Goal: Book appointment/travel/reservation

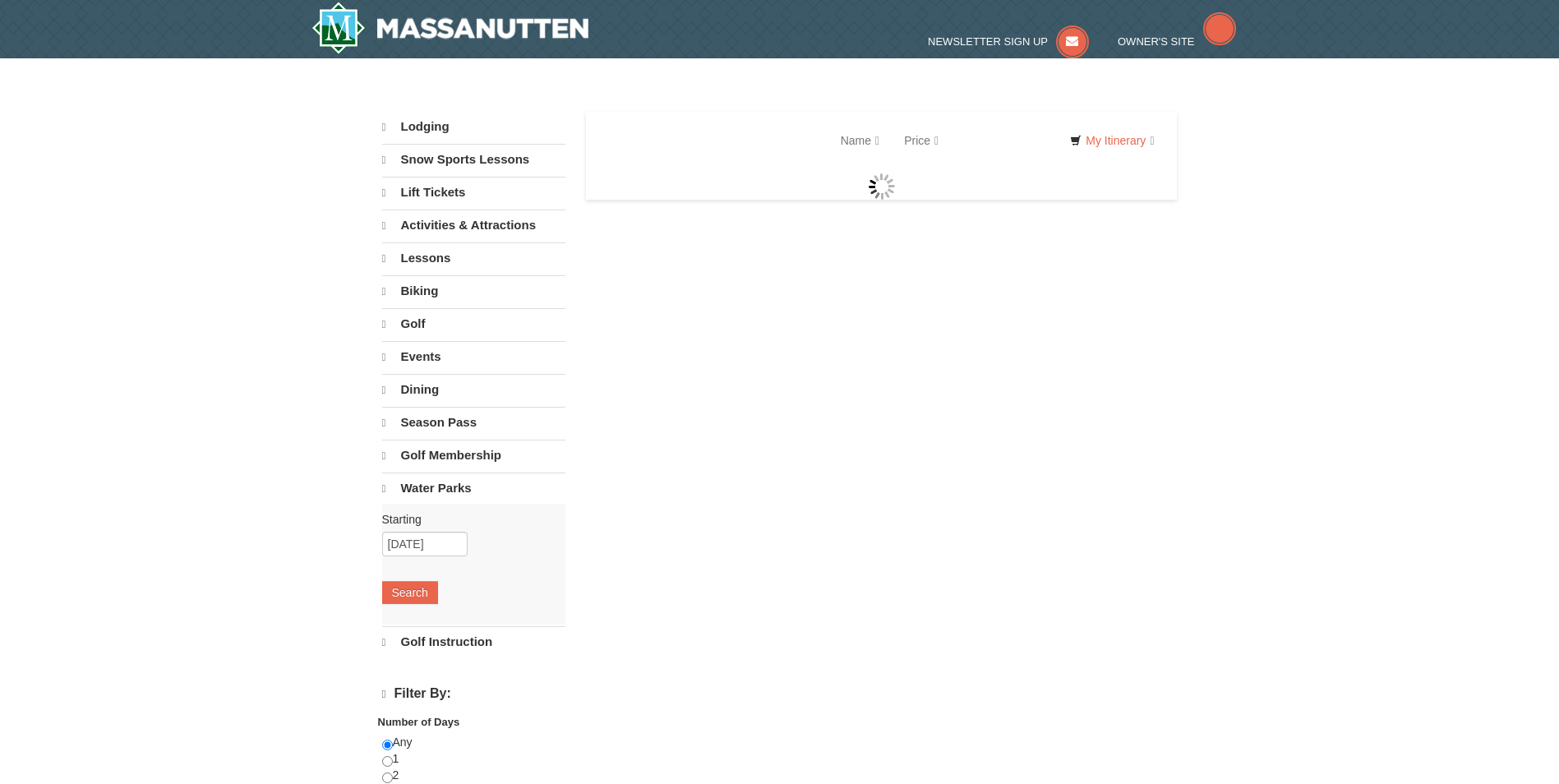
select select "10"
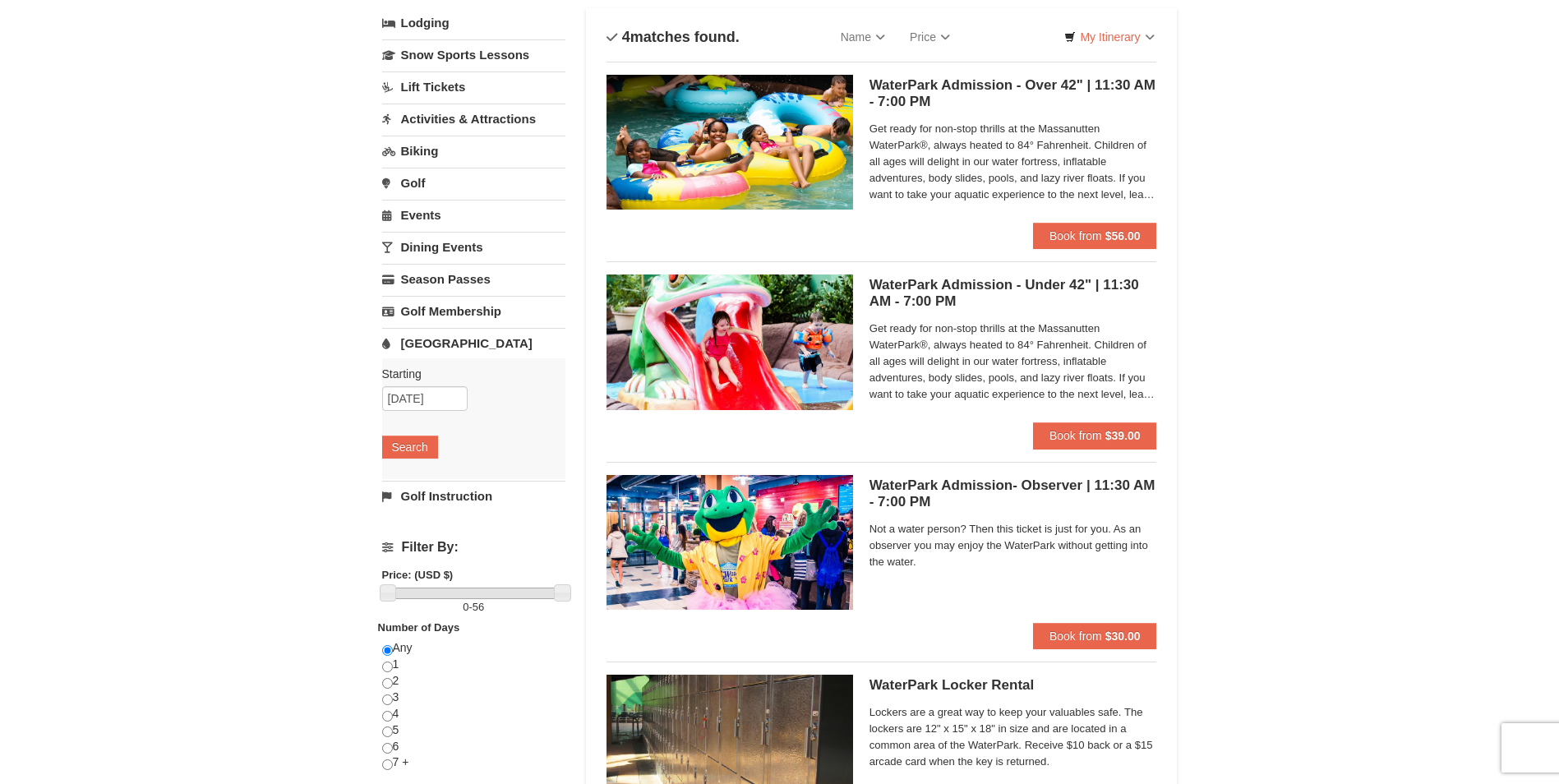
scroll to position [82, 0]
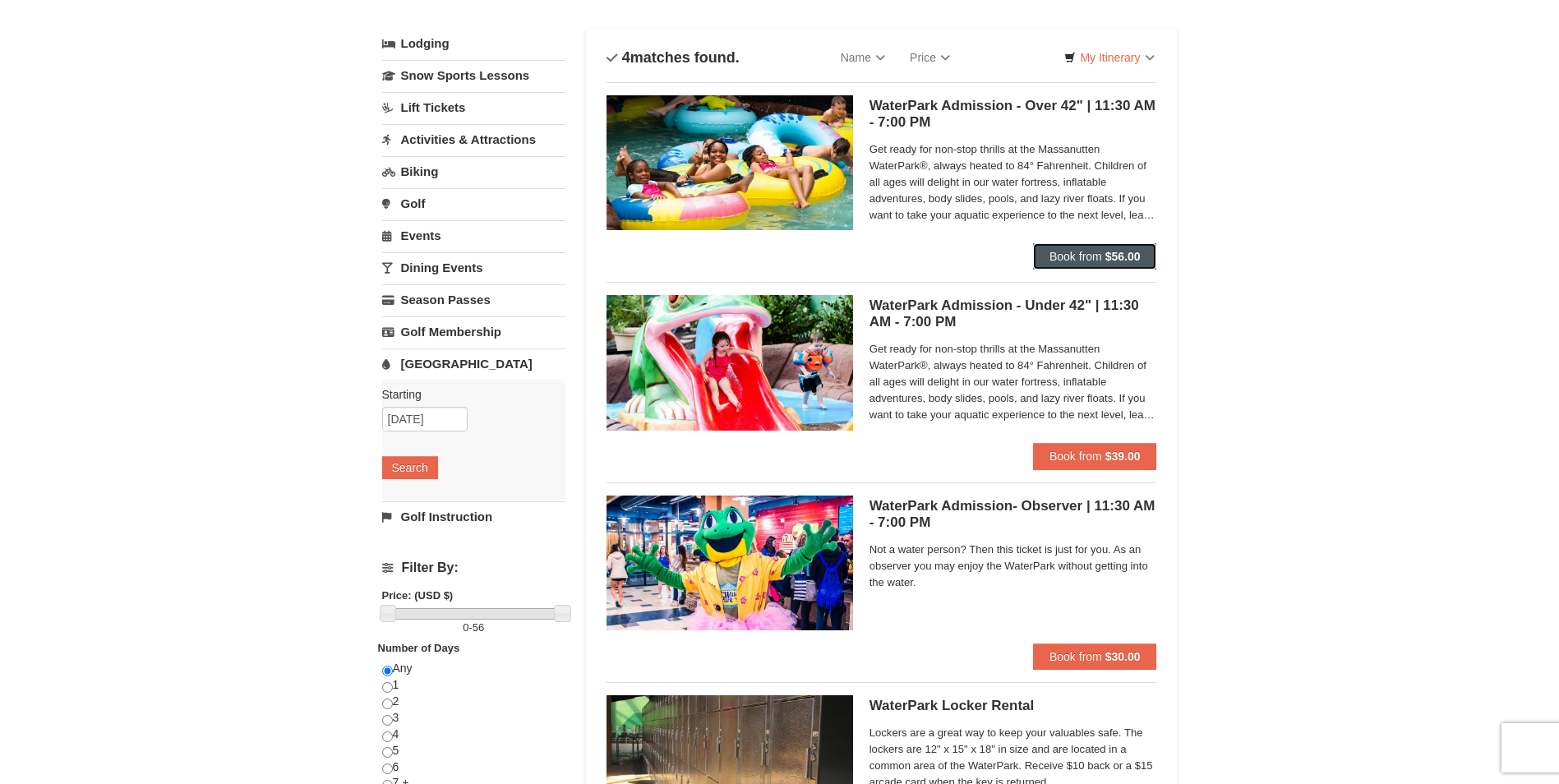
click at [1055, 259] on span "Book from" at bounding box center [1076, 256] width 53 height 13
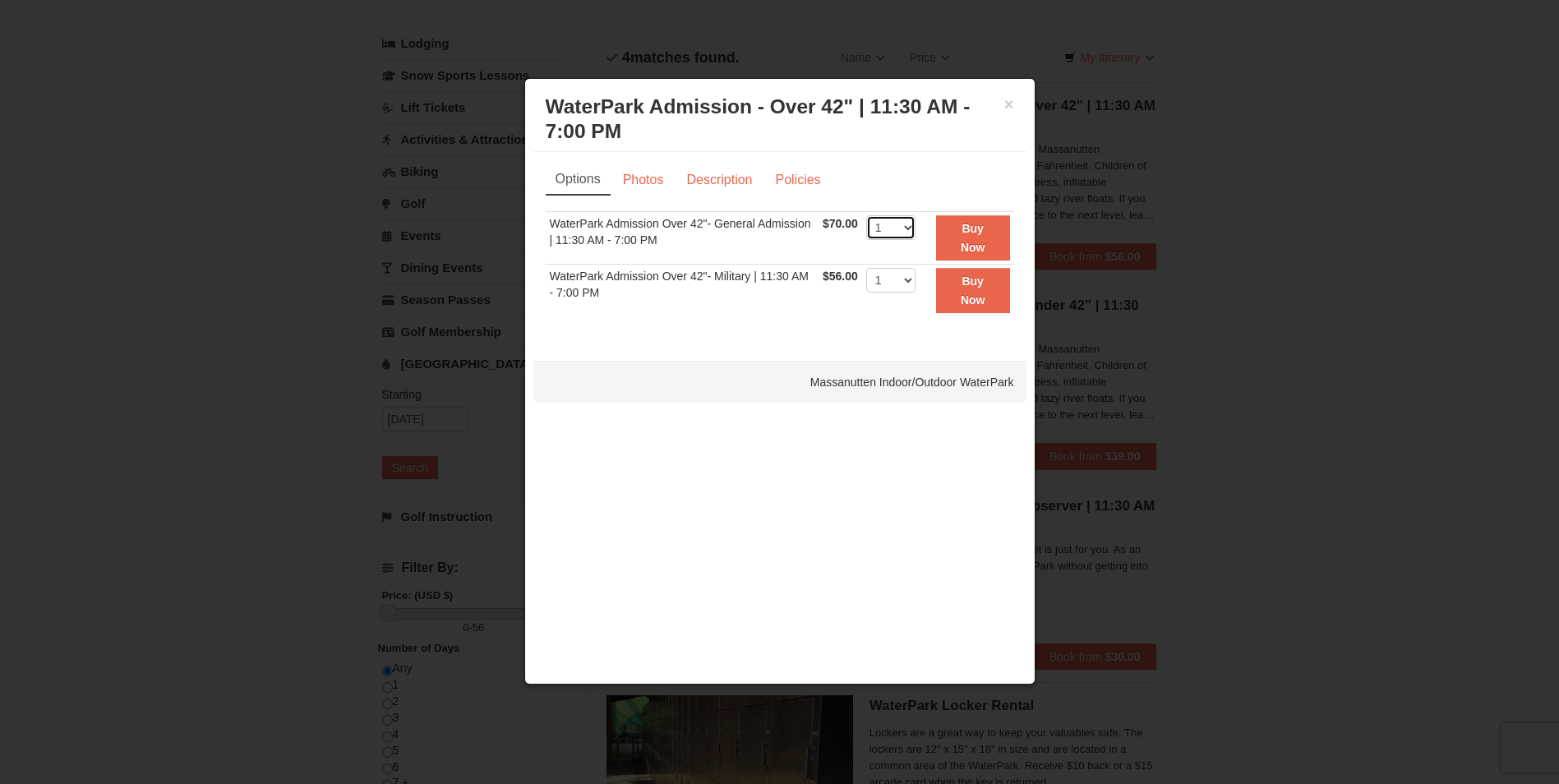
click at [897, 227] on select "1 2 3 4 5 6 7 8 9 10 11 12 13 14 15 16 17 18 19 20 21 22" at bounding box center [891, 227] width 49 height 25
click at [1003, 106] on h3 "WaterPark Admission - Over 42" | 11:30 AM - 7:00 PM Massanutten Indoor/Outdoor …" at bounding box center [780, 119] width 469 height 49
click at [1006, 100] on button "×" at bounding box center [1008, 104] width 10 height 16
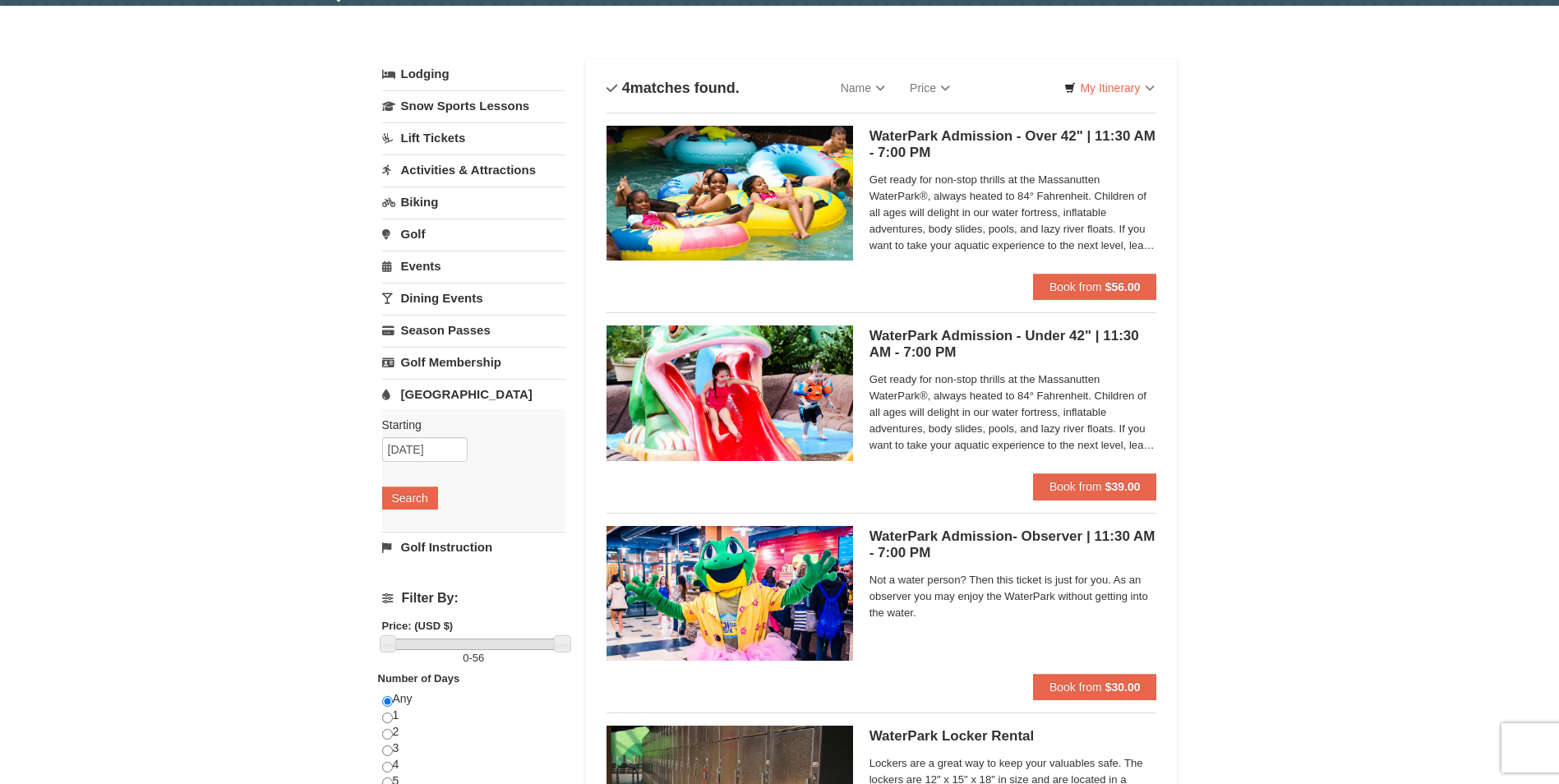
scroll to position [0, 0]
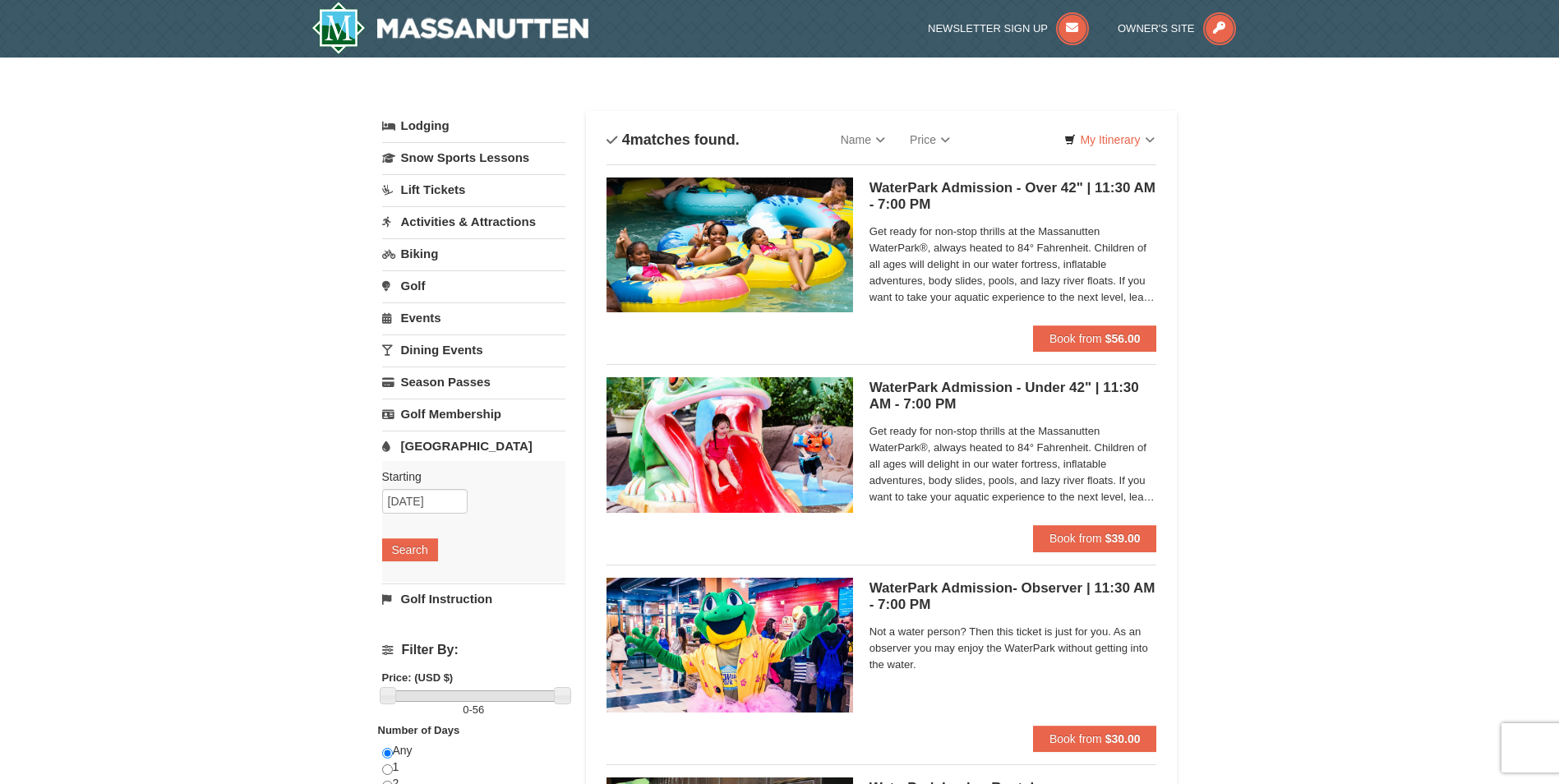
click at [453, 454] on link "[GEOGRAPHIC_DATA]" at bounding box center [473, 445] width 183 height 30
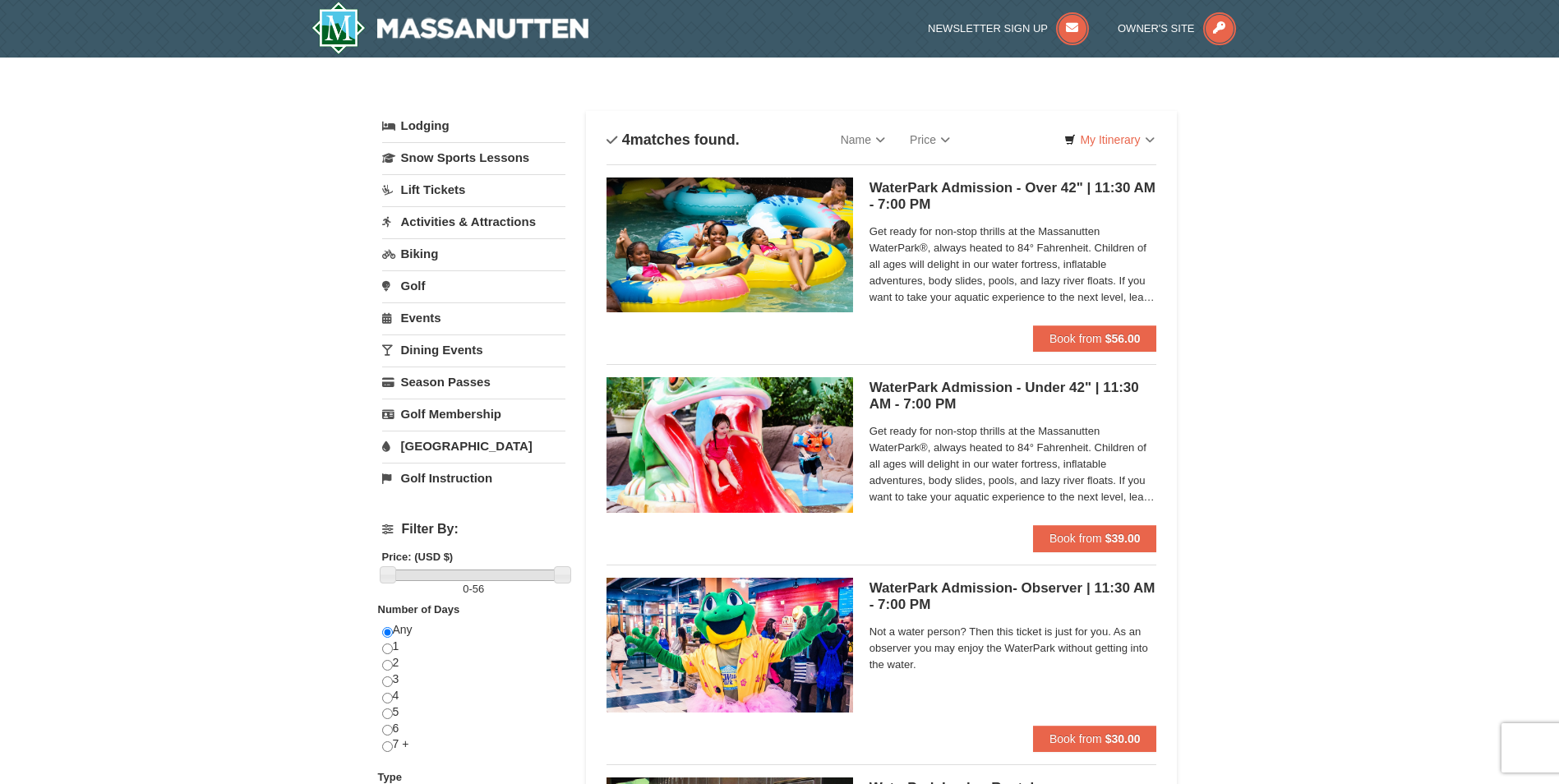
click at [454, 452] on link "[GEOGRAPHIC_DATA]" at bounding box center [473, 445] width 183 height 30
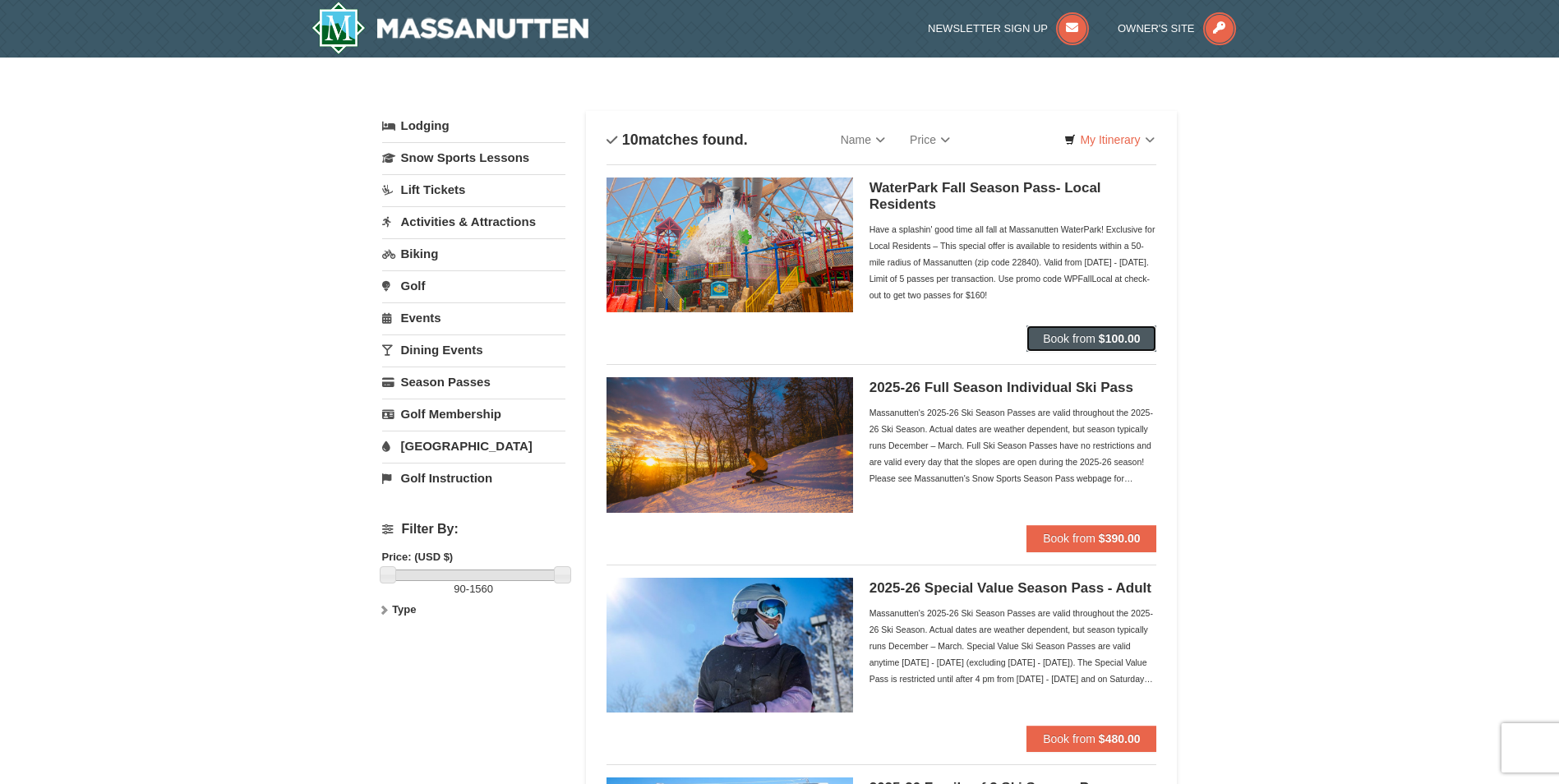
click at [1050, 336] on span "Book from" at bounding box center [1069, 338] width 53 height 13
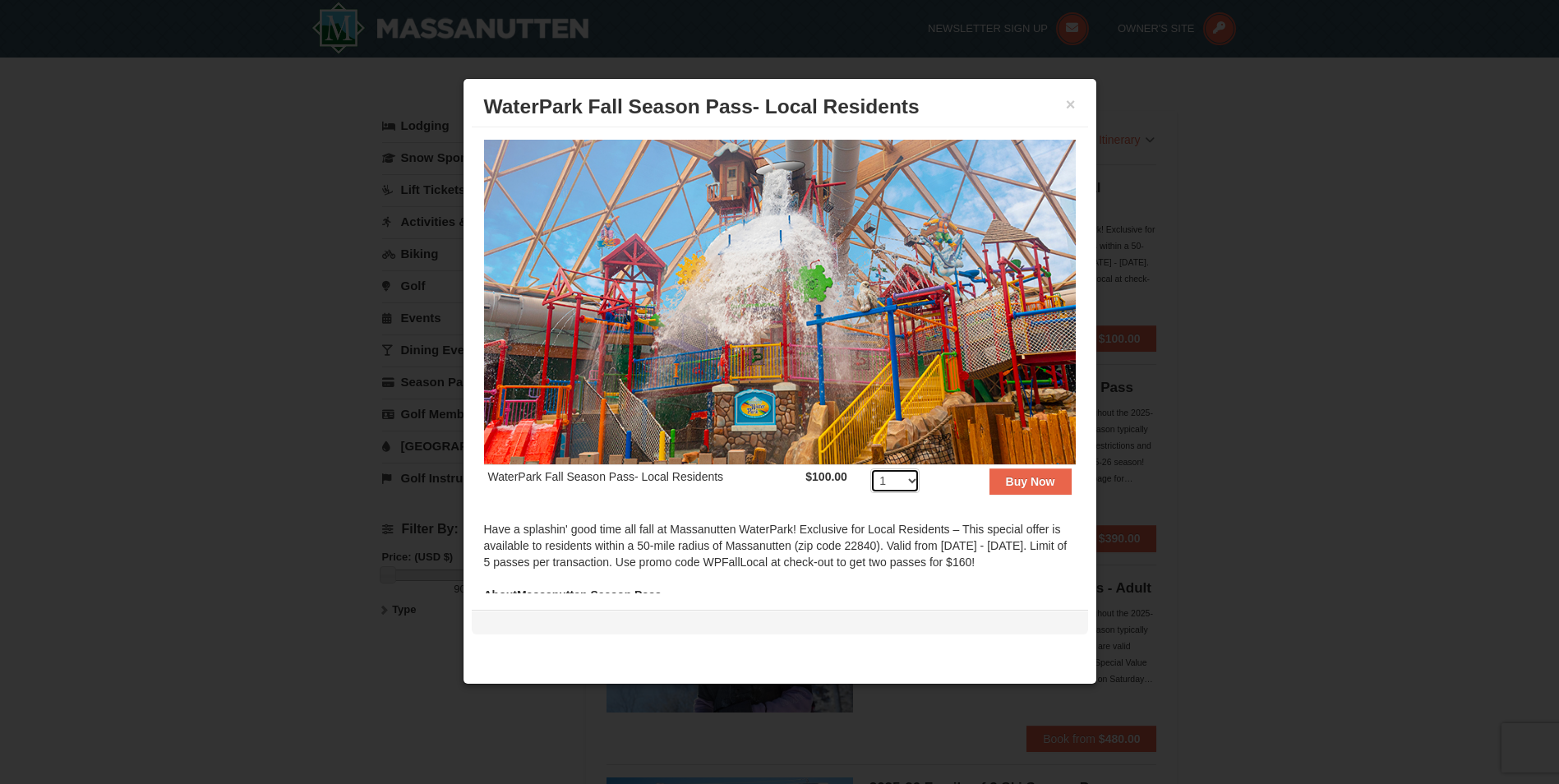
click at [904, 472] on select "1 2 3 4 5 6 7 8 9 10 11 12 13 14 15 16 17 18 19 20 21 22 23 24 25 26 27 28 29 3…" at bounding box center [895, 480] width 49 height 25
select select "4"
click at [871, 469] on select "1 2 3 4 5 6 7 8 9 10 11 12 13 14 15 16 17 18 19 20 21 22 23 24 25 26 27 28 29 3…" at bounding box center [895, 480] width 49 height 25
click at [1292, 388] on div at bounding box center [780, 392] width 1559 height 784
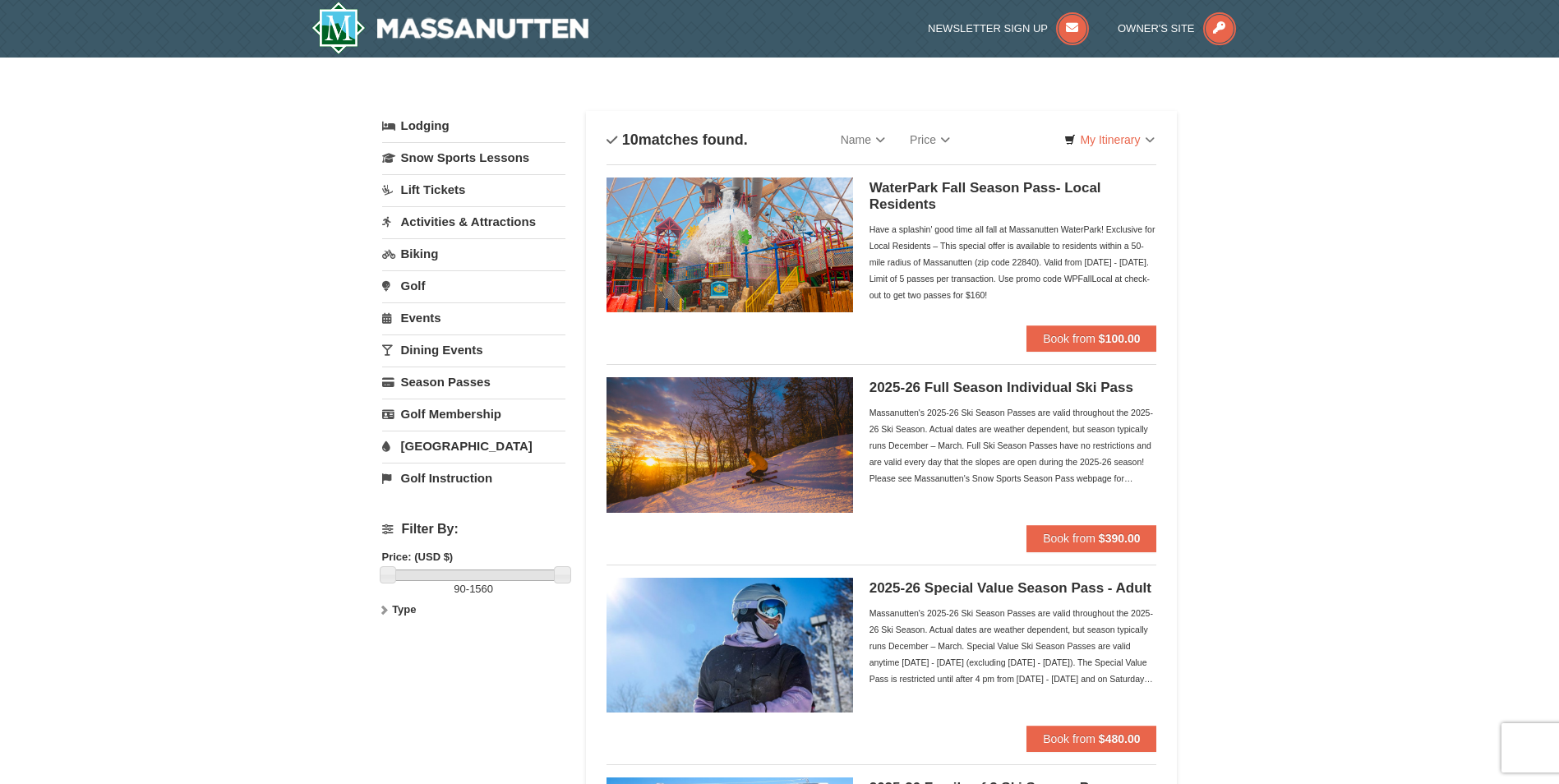
click at [459, 446] on link "[GEOGRAPHIC_DATA]" at bounding box center [473, 445] width 183 height 30
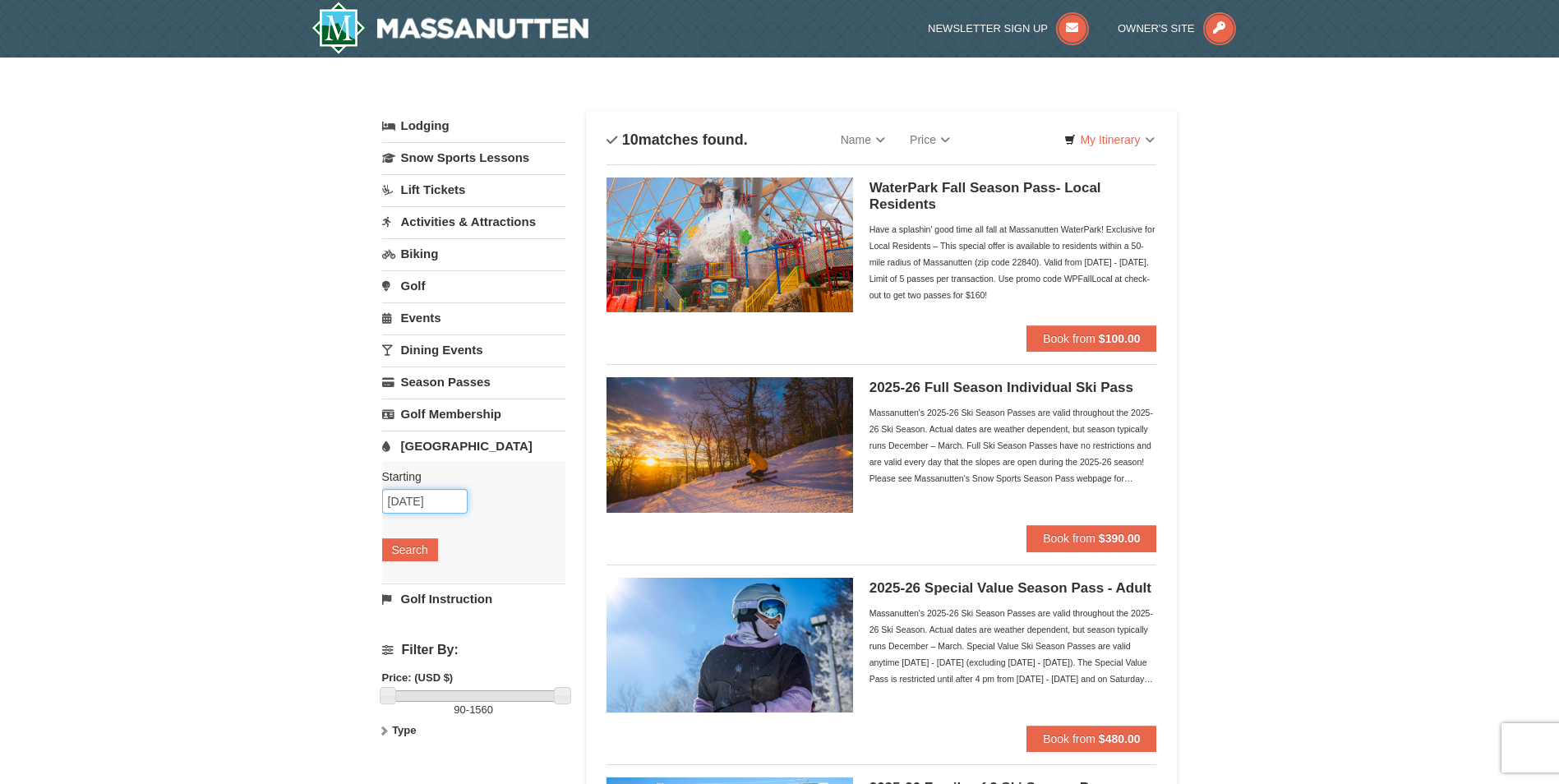
click at [447, 504] on input "10/03/2025" at bounding box center [425, 500] width 86 height 25
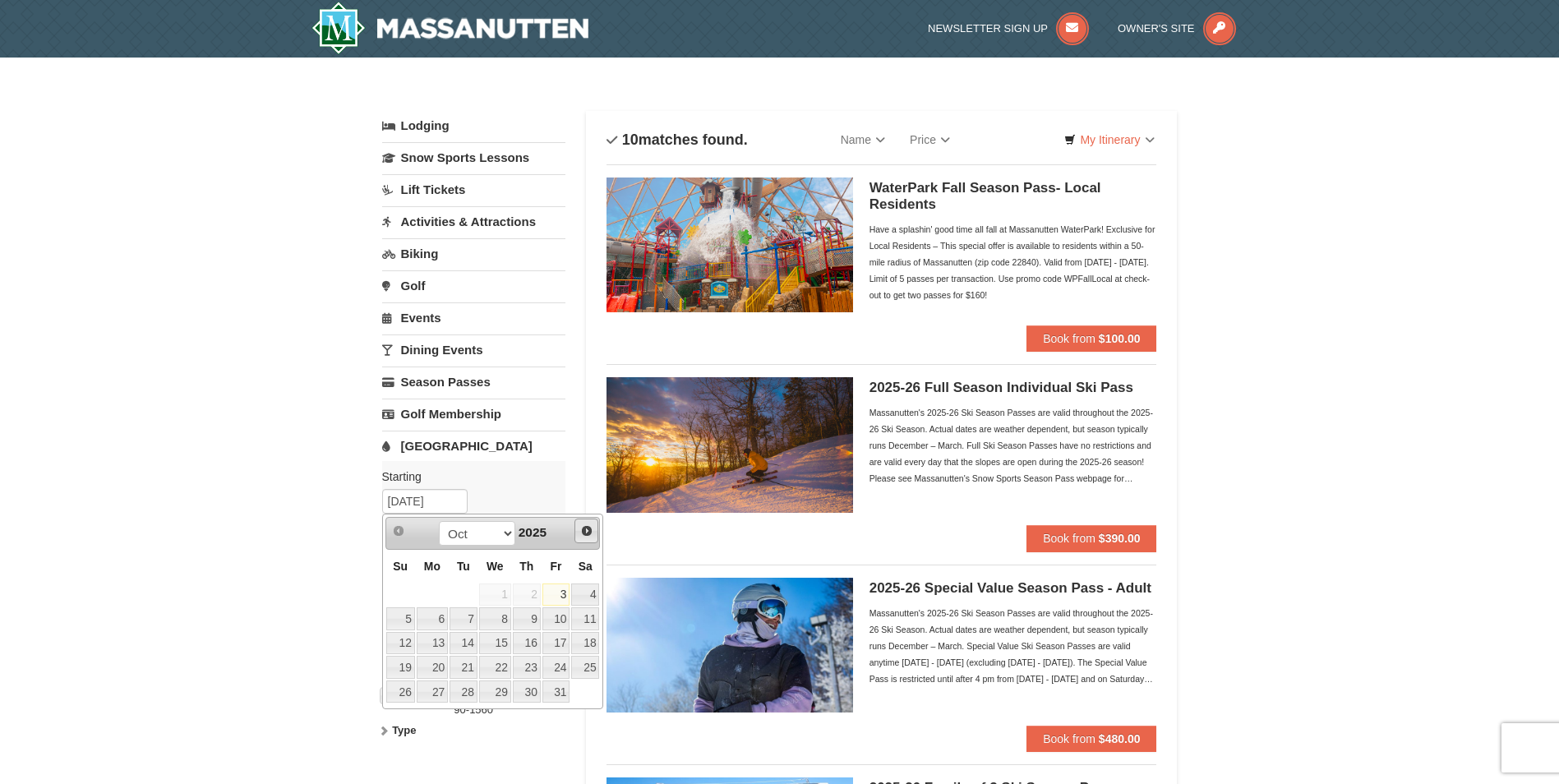
click at [583, 526] on span "Next" at bounding box center [586, 531] width 13 height 13
click at [428, 660] on link "22" at bounding box center [432, 666] width 31 height 23
type input "[DATE]"
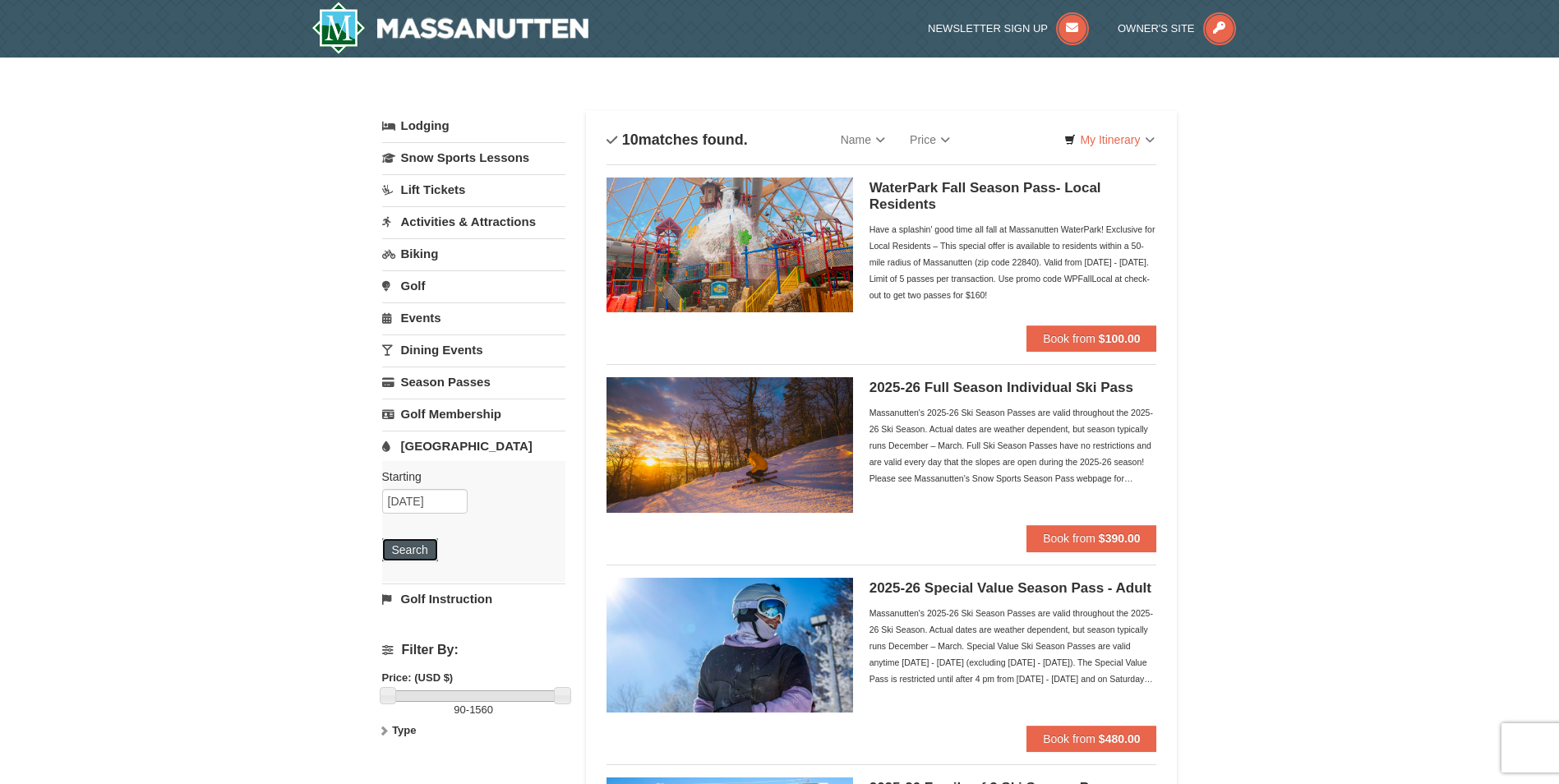
click at [429, 552] on button "Search" at bounding box center [409, 549] width 56 height 23
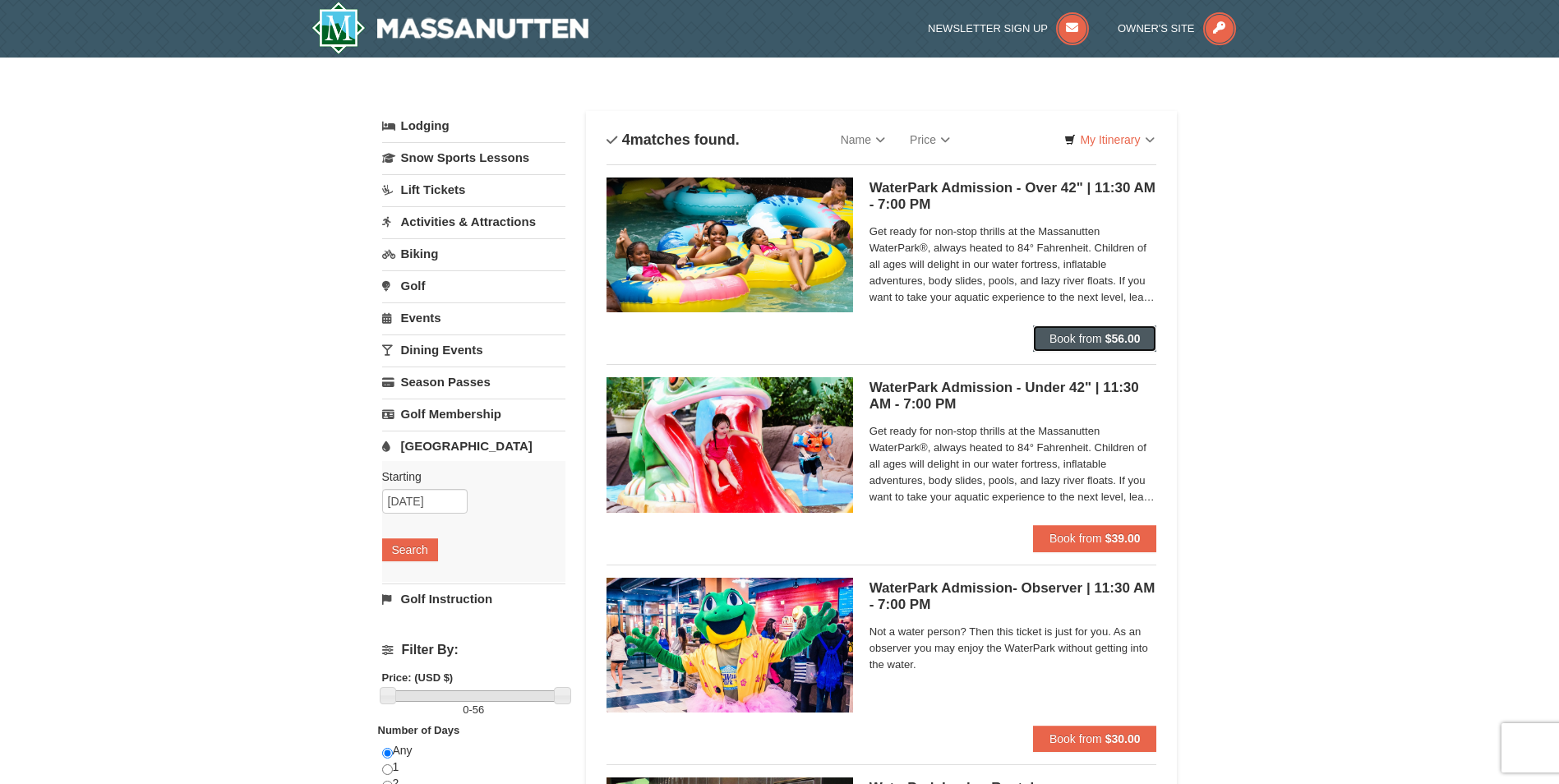
click at [1107, 342] on strong "$56.00" at bounding box center [1122, 338] width 36 height 13
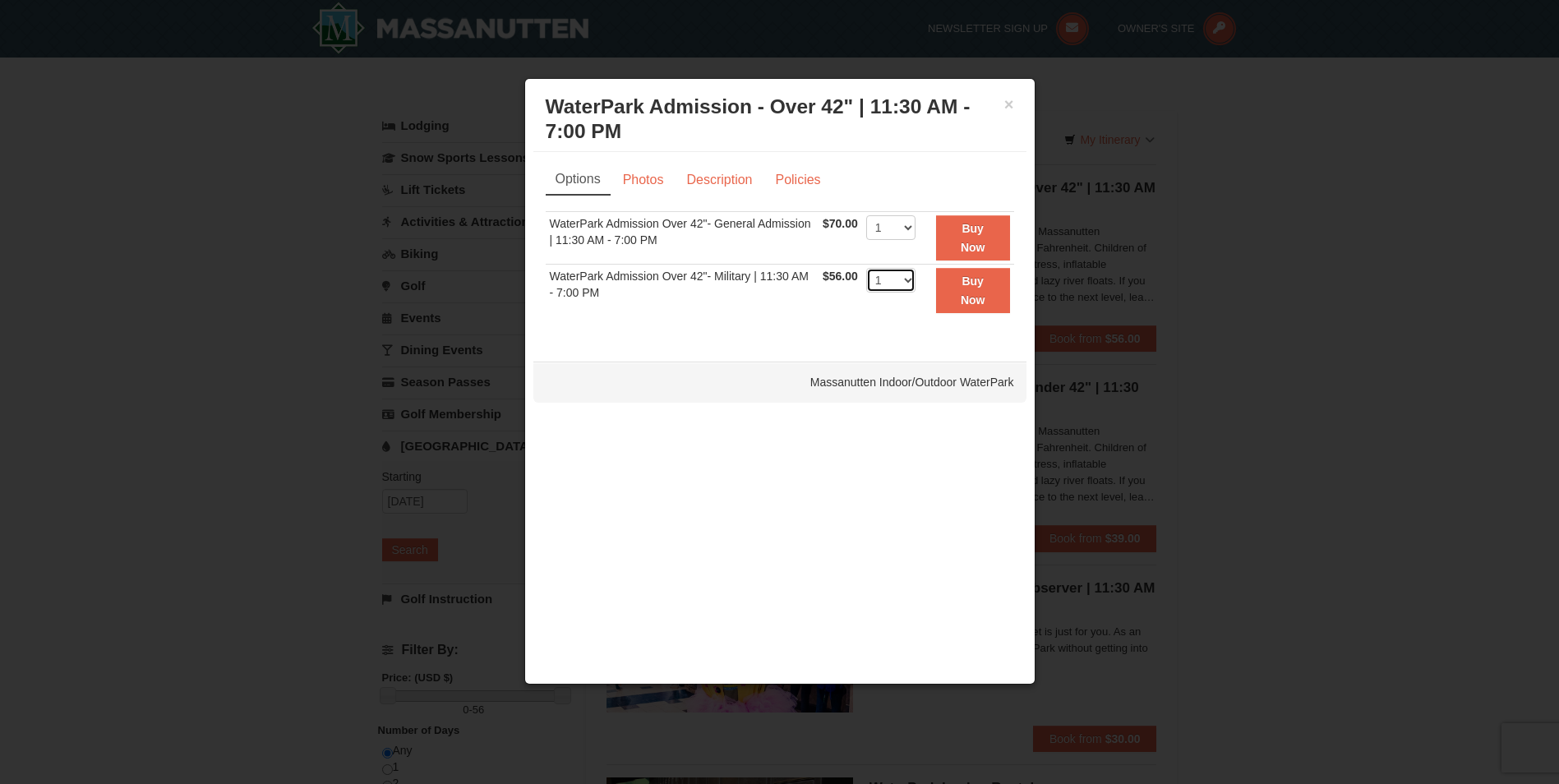
click at [912, 277] on select "1 2 3 4 5 6 7 8 9 10 11 12 13 14 15 16 17 18 19 20 21 22" at bounding box center [891, 280] width 49 height 25
select select "4"
click at [866, 268] on select "1 2 3 4 5 6 7 8 9 10 11 12 13 14 15 16 17 18 19 20 21 22" at bounding box center [891, 280] width 49 height 25
click at [977, 301] on strong "Buy Now" at bounding box center [973, 290] width 25 height 31
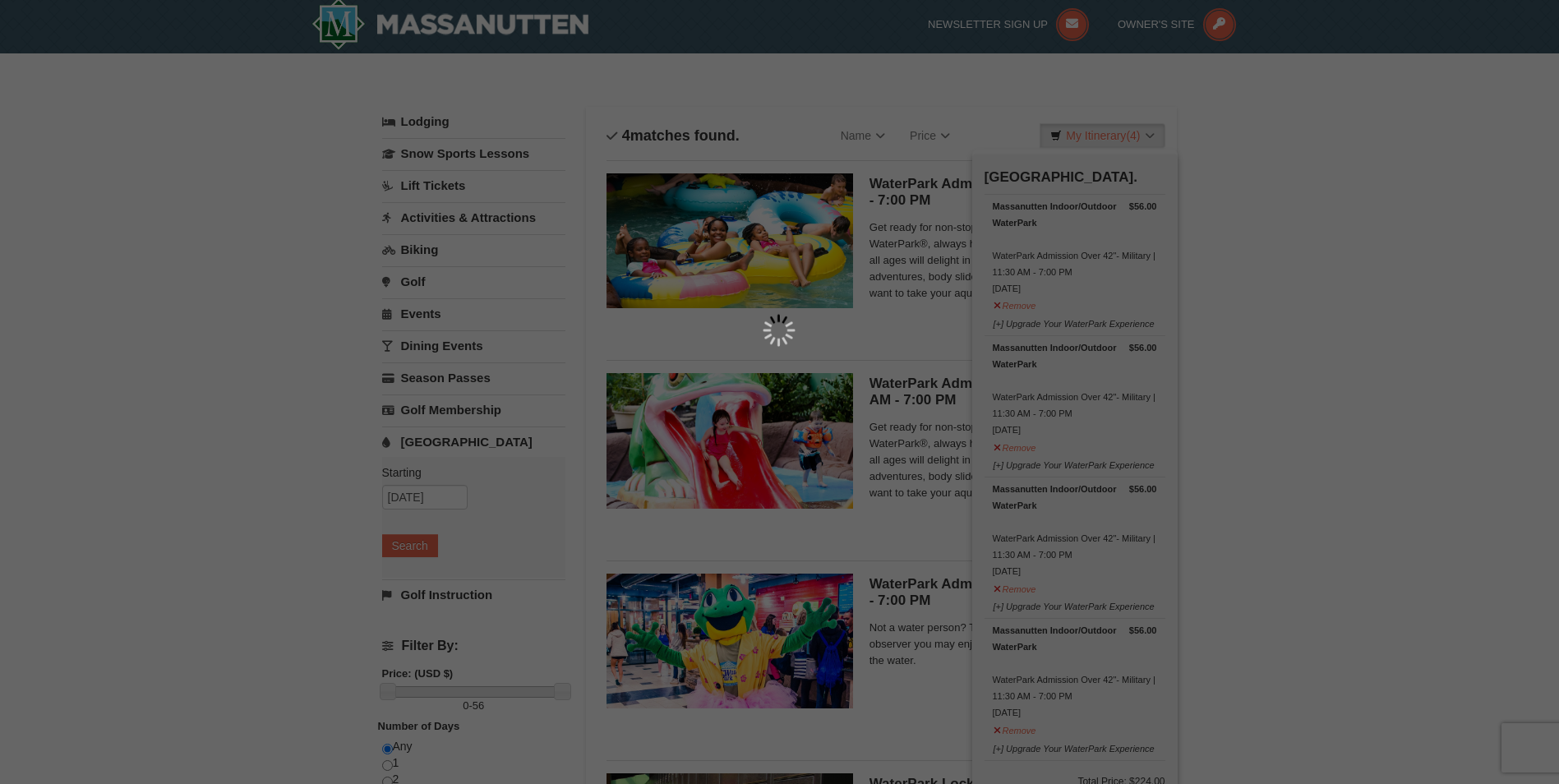
scroll to position [5, 0]
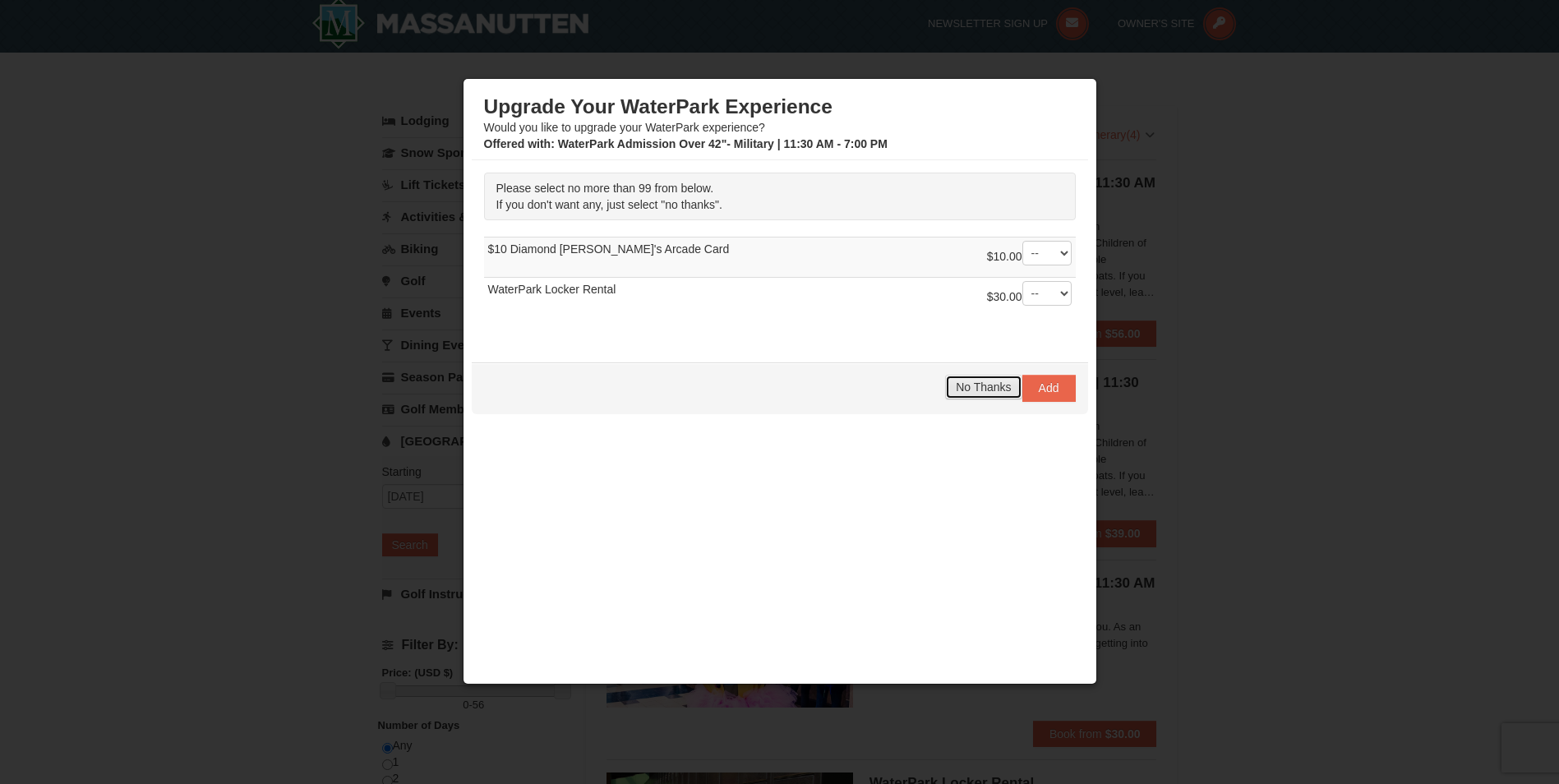
click at [965, 379] on button "No Thanks" at bounding box center [984, 387] width 77 height 25
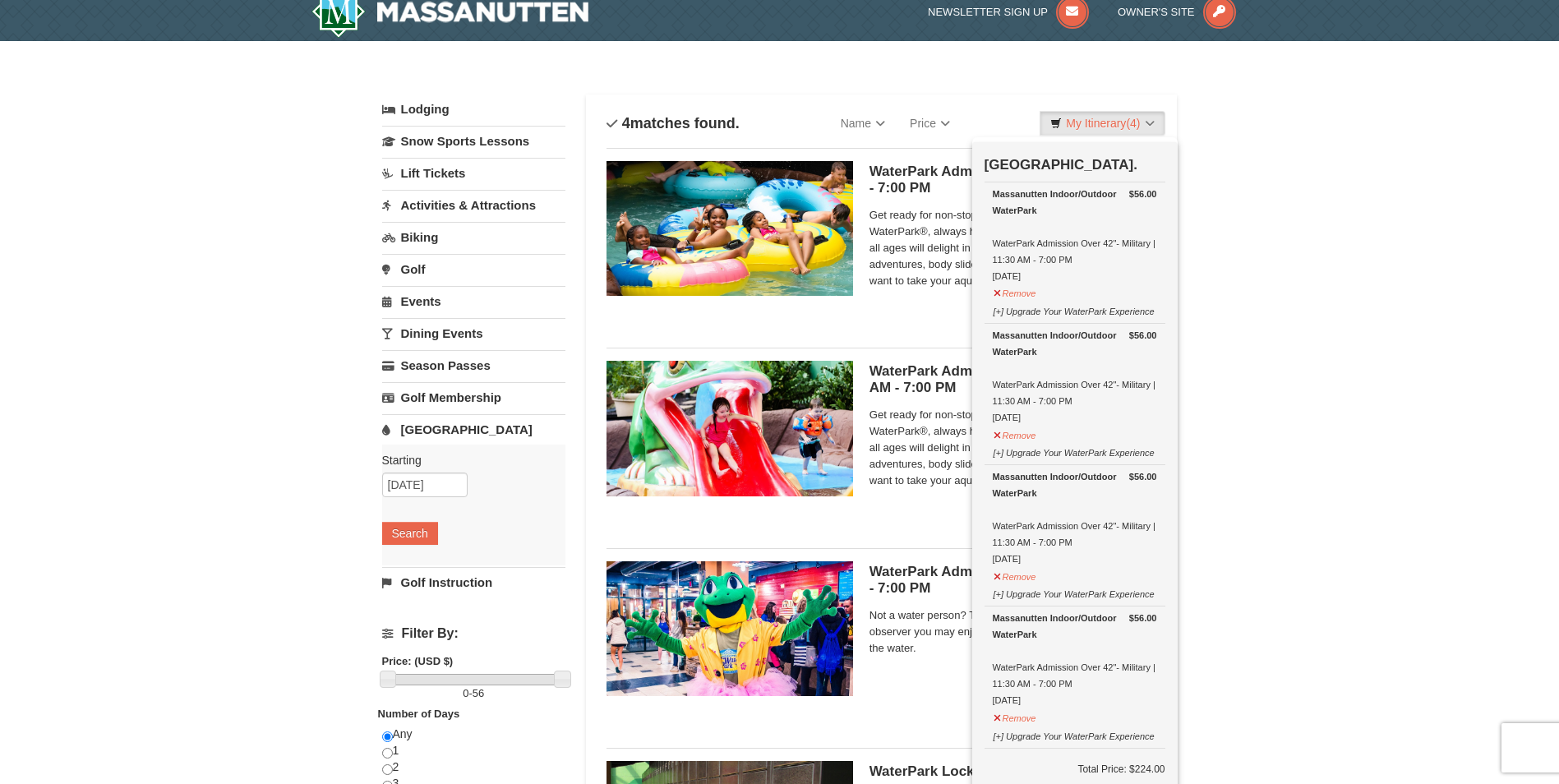
scroll to position [0, 0]
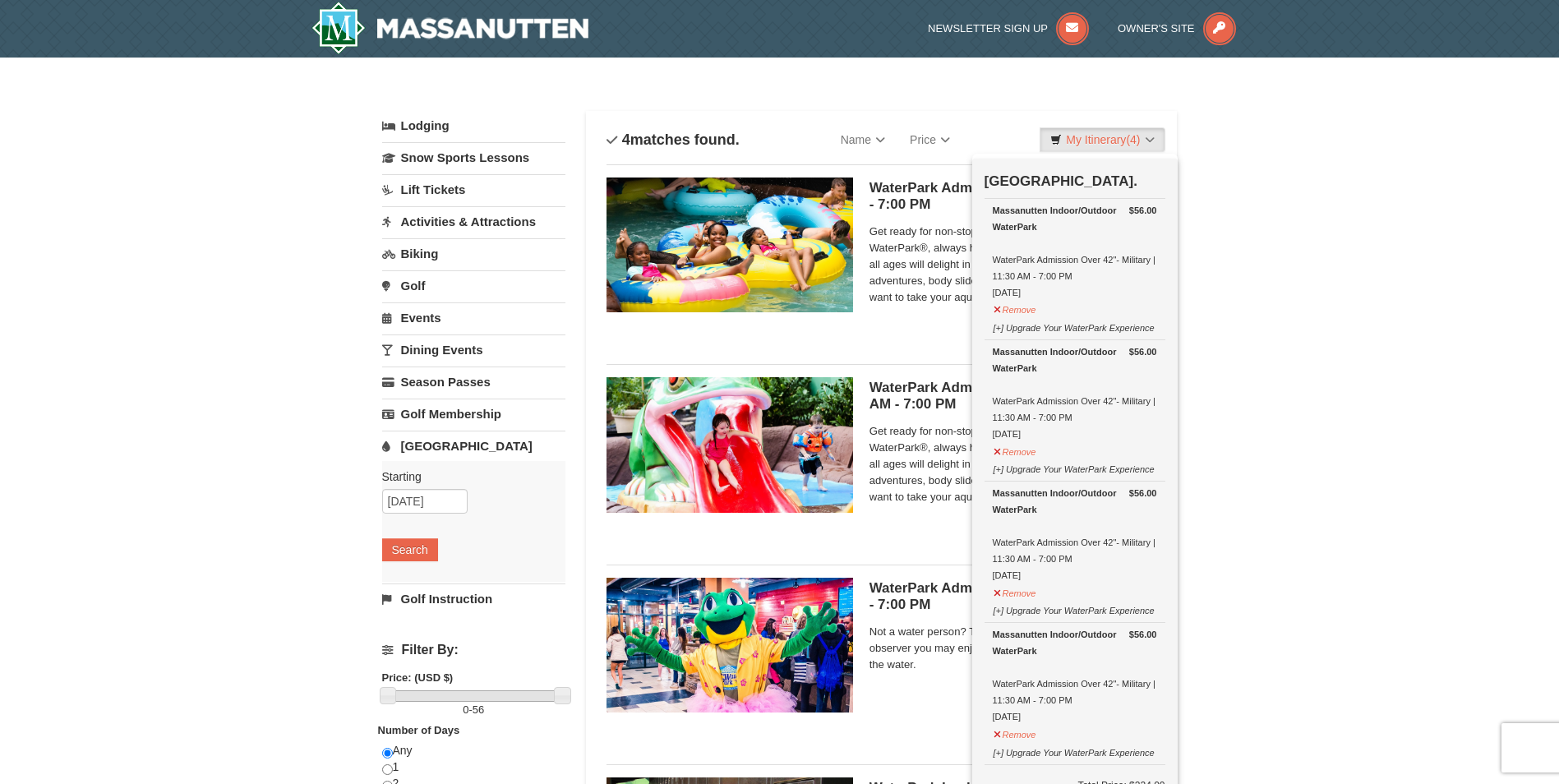
click at [779, 259] on img at bounding box center [729, 245] width 246 height 135
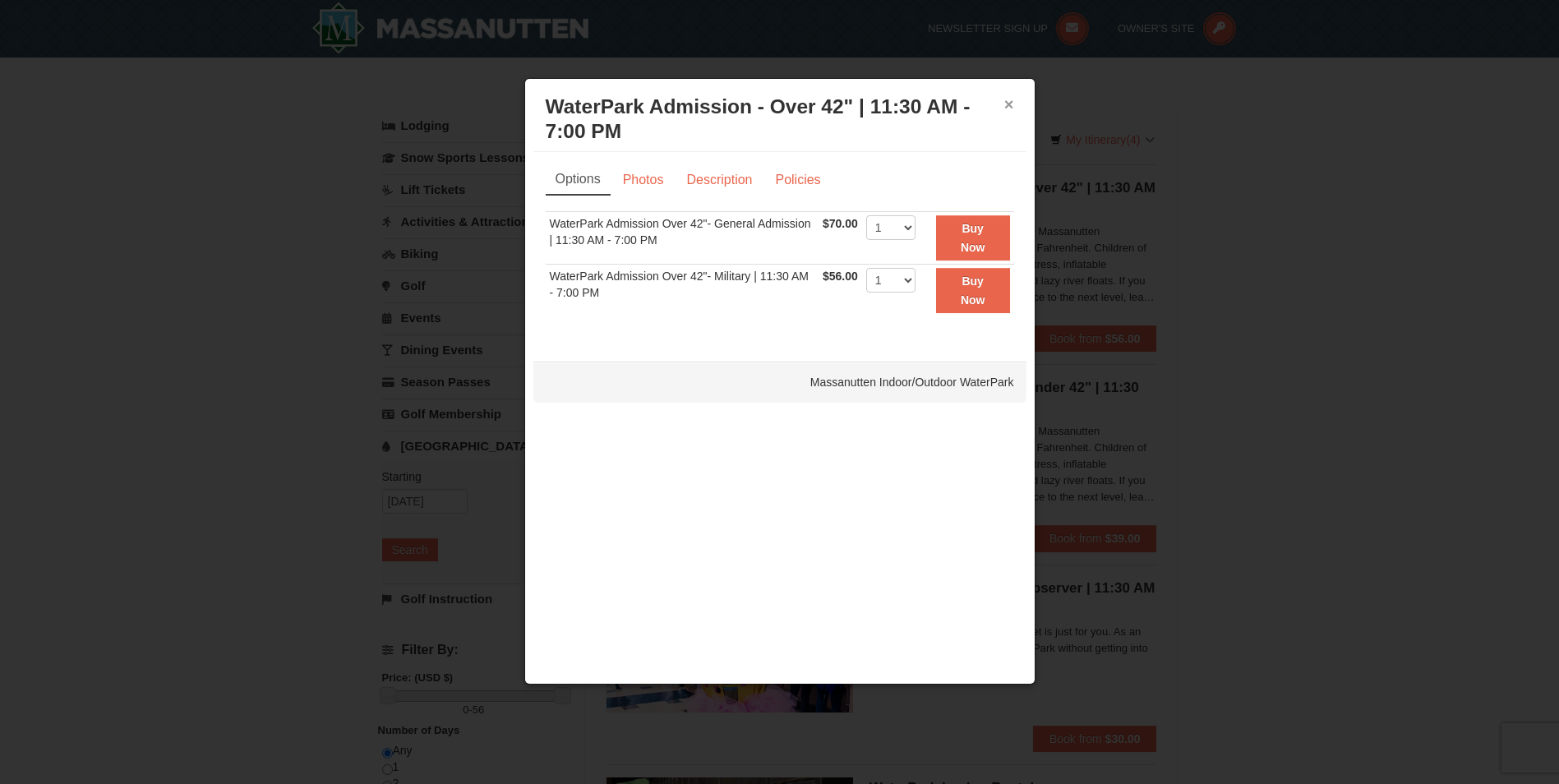
click at [1007, 99] on button "×" at bounding box center [1008, 104] width 10 height 16
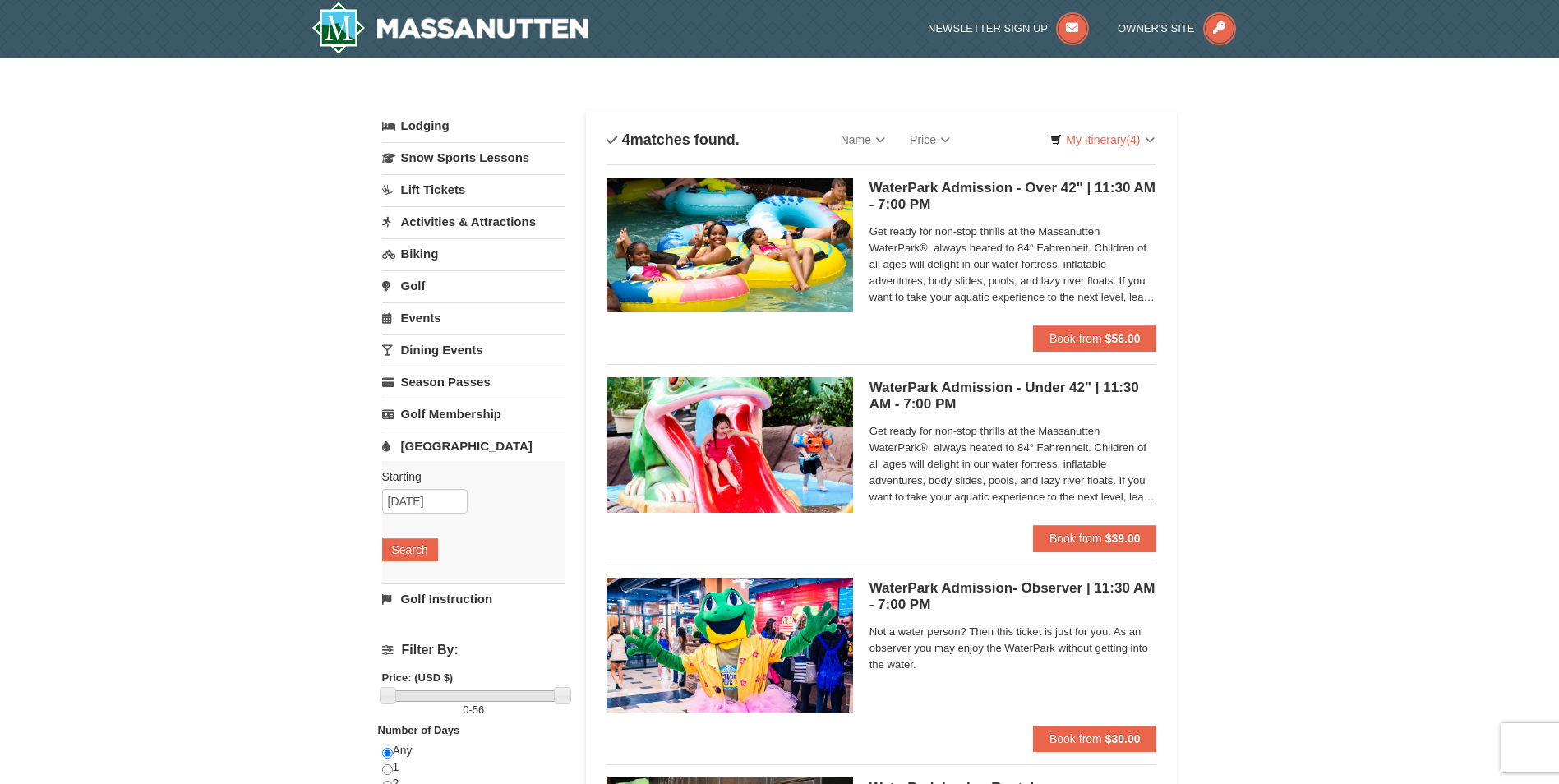
click at [439, 135] on link "Lodging" at bounding box center [473, 126] width 183 height 29
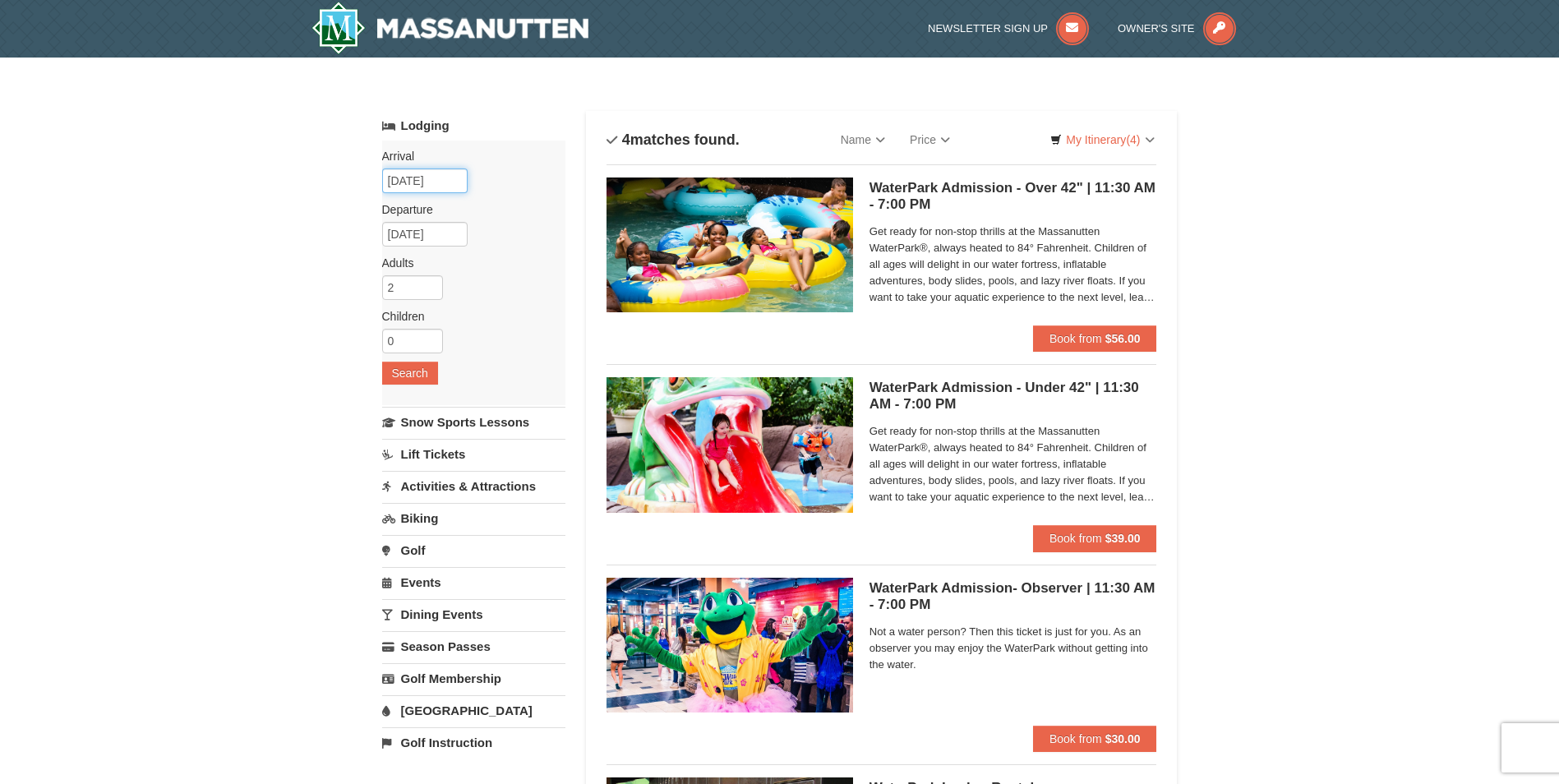
click at [447, 181] on input "[DATE]" at bounding box center [425, 181] width 86 height 25
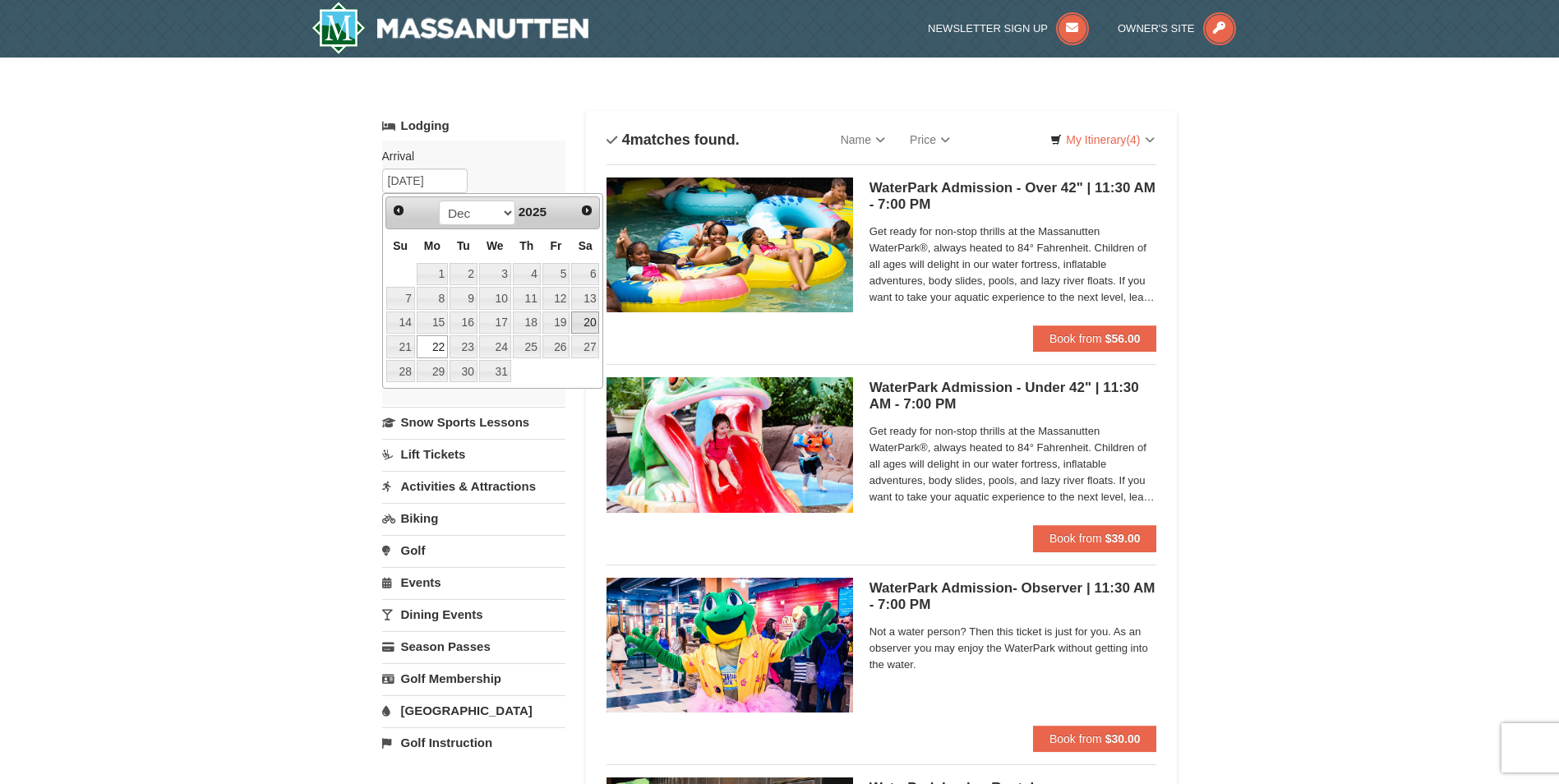
click at [579, 322] on link "20" at bounding box center [584, 323] width 28 height 23
type input "[DATE]"
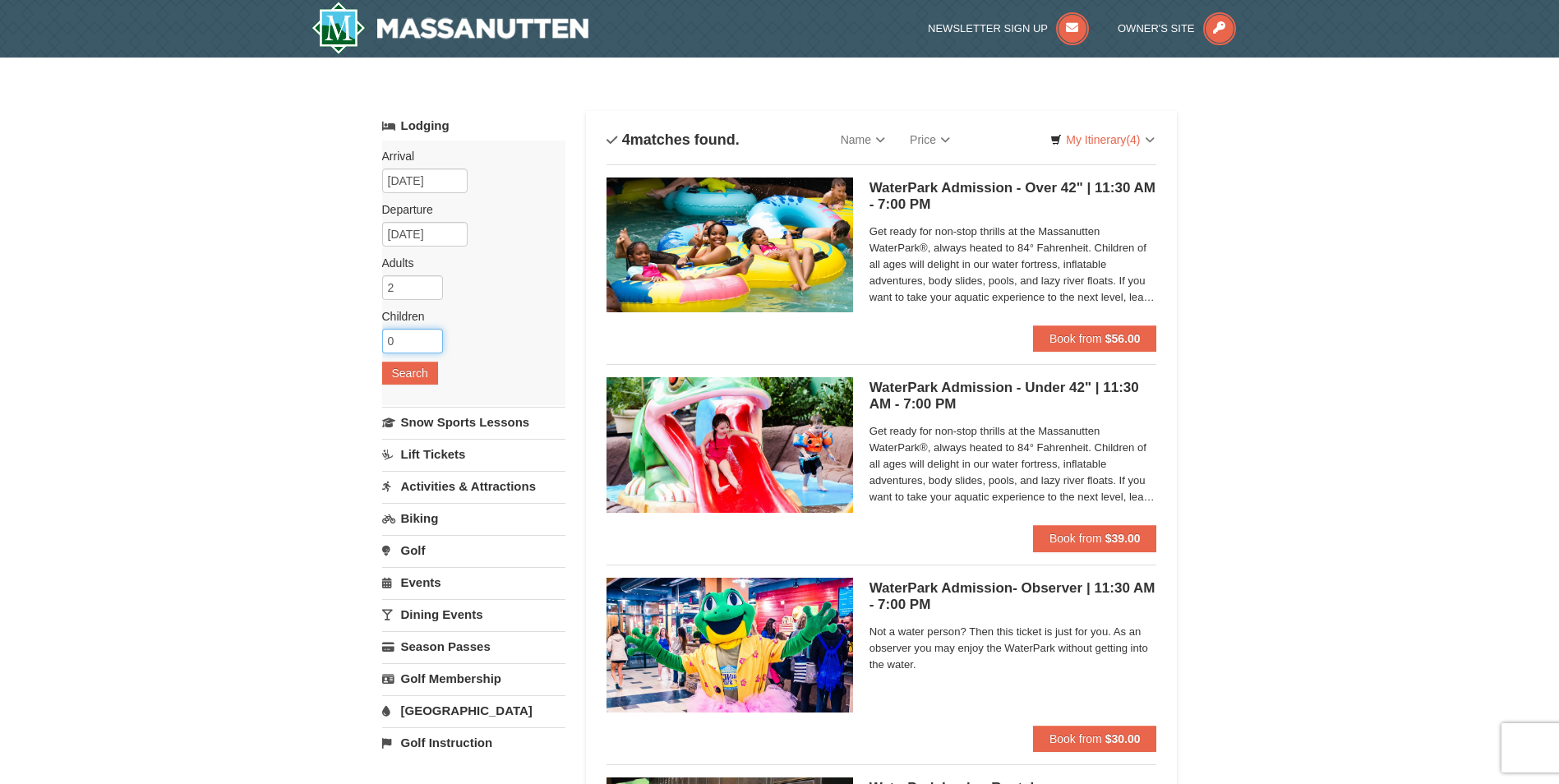
click at [399, 346] on input "0" at bounding box center [412, 341] width 61 height 25
click at [412, 285] on input "2" at bounding box center [412, 287] width 61 height 25
type input "1"
type input "4"
type input "3"
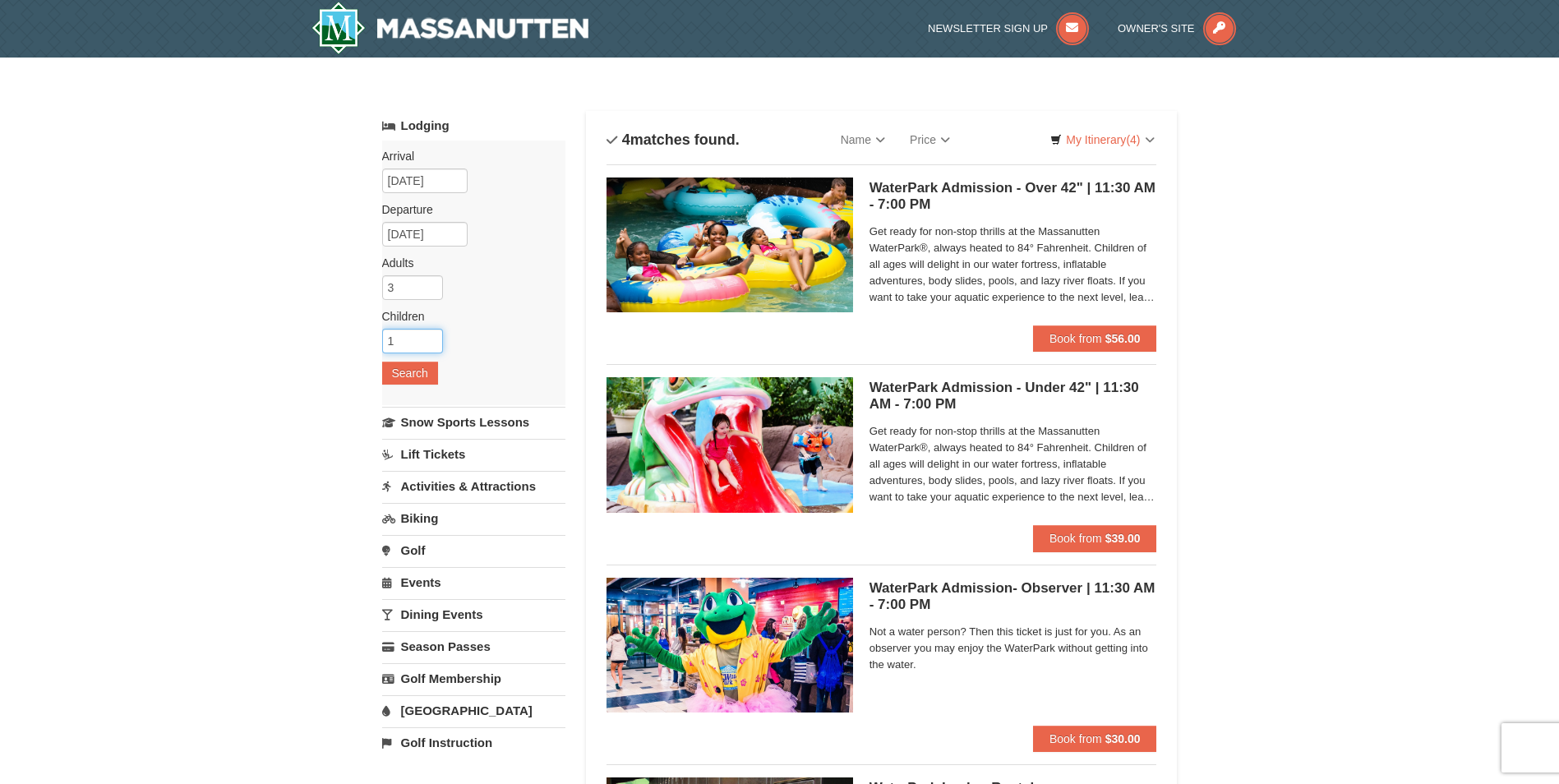
type input "1"
click at [429, 337] on input "1" at bounding box center [412, 341] width 61 height 25
click at [386, 377] on button "Search" at bounding box center [409, 373] width 56 height 23
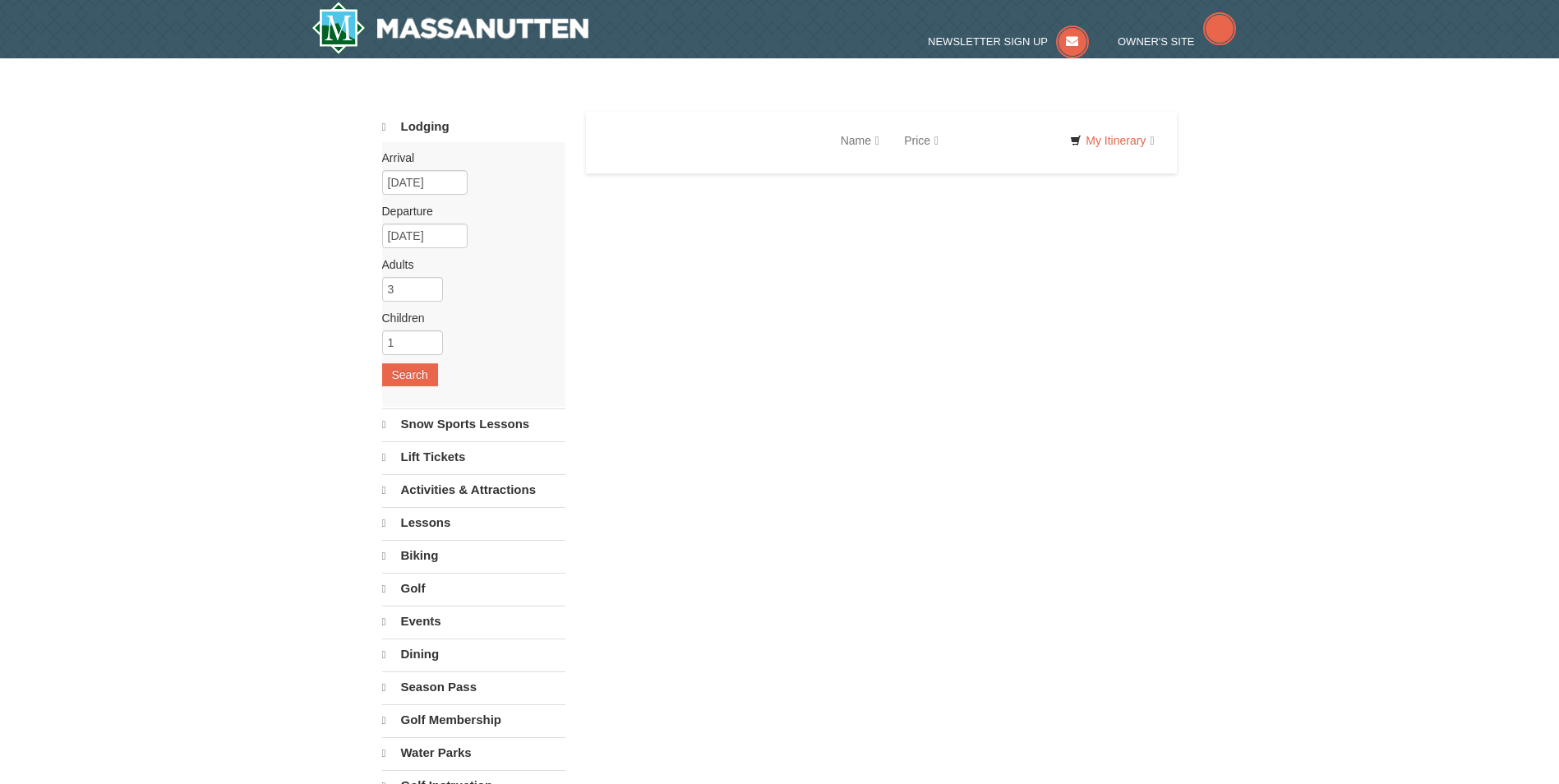
select select "10"
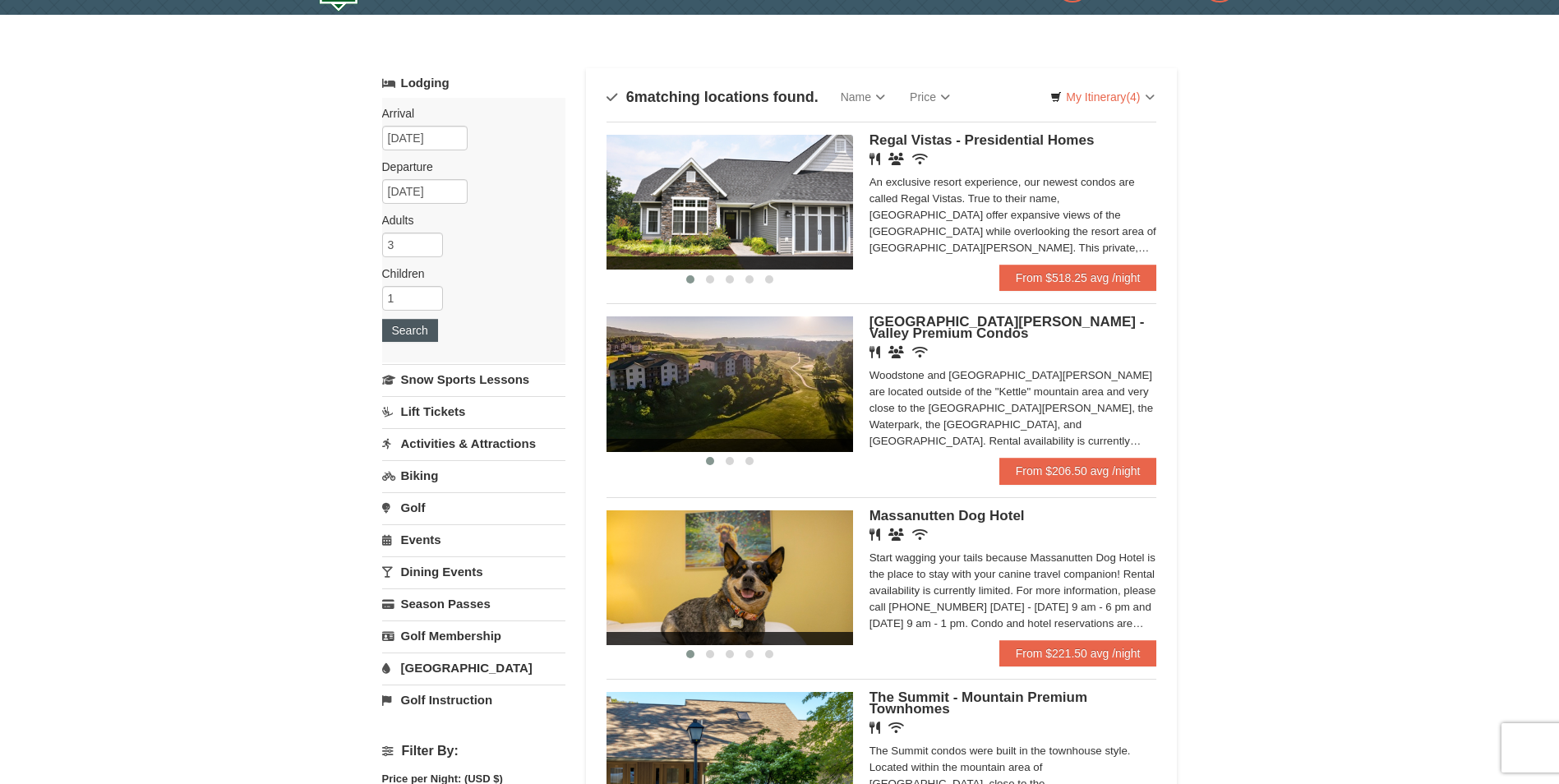
scroll to position [82, 0]
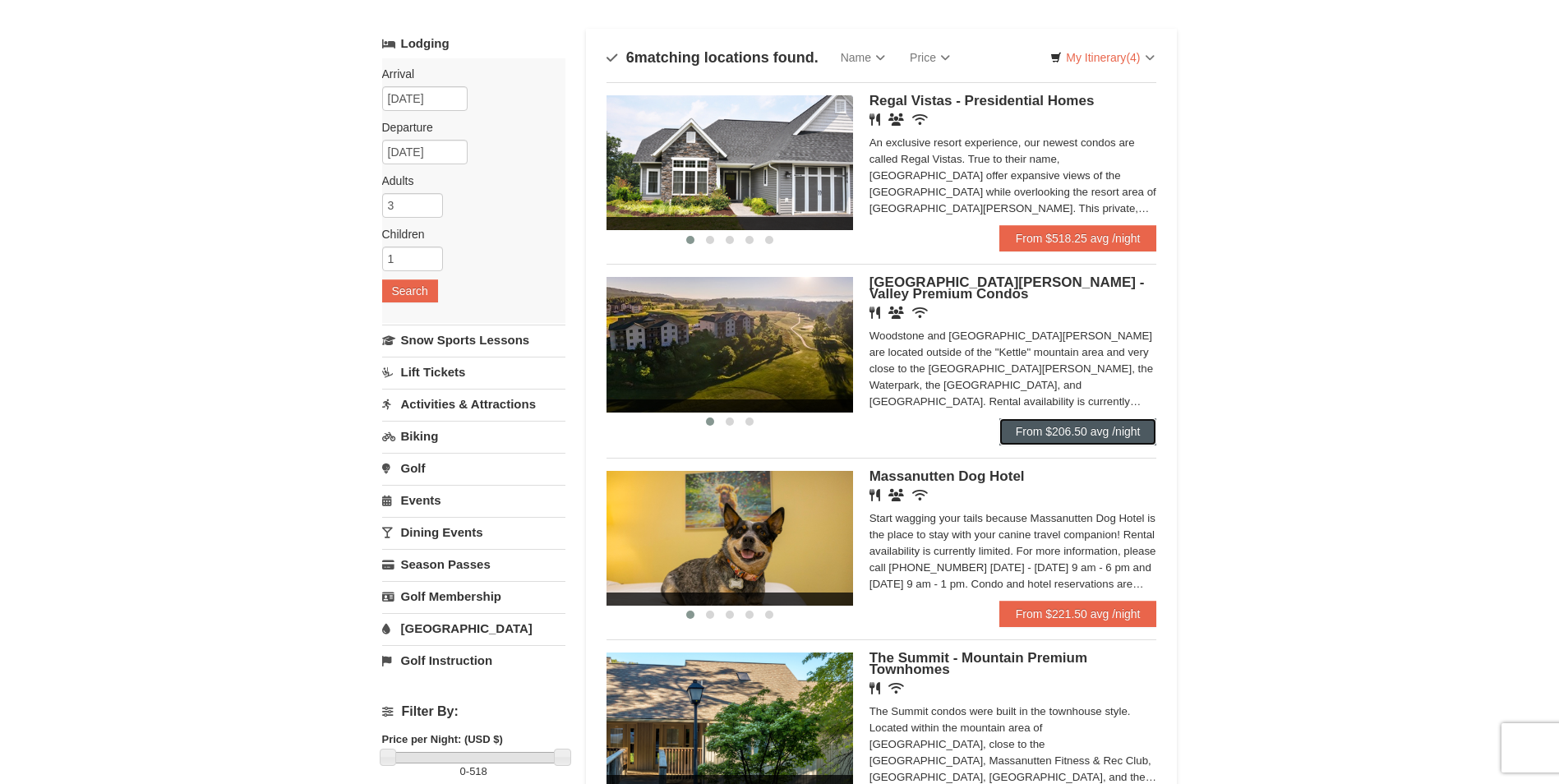
click at [1068, 427] on link "From $206.50 avg /night" at bounding box center [1078, 431] width 158 height 26
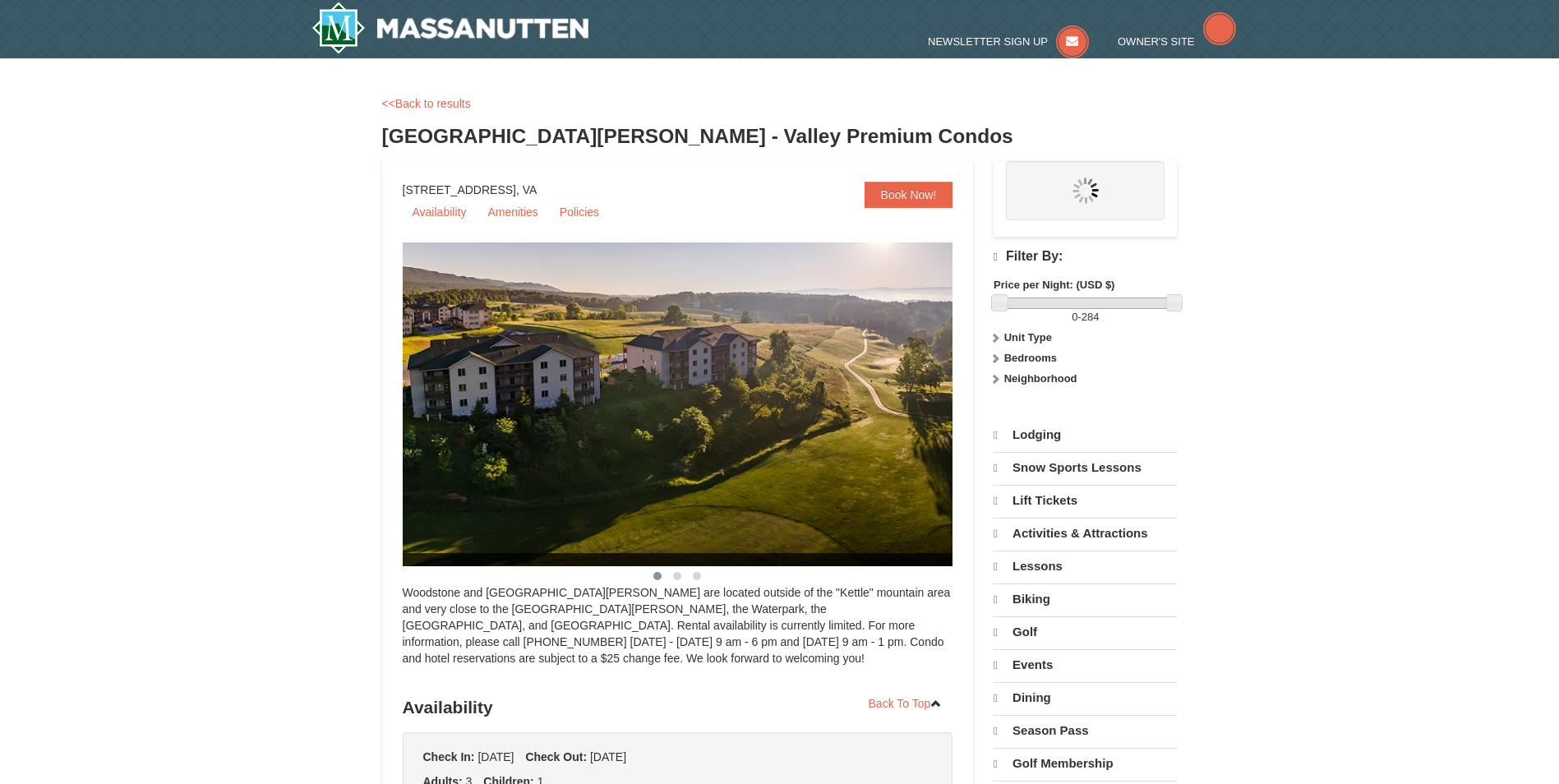
select select "10"
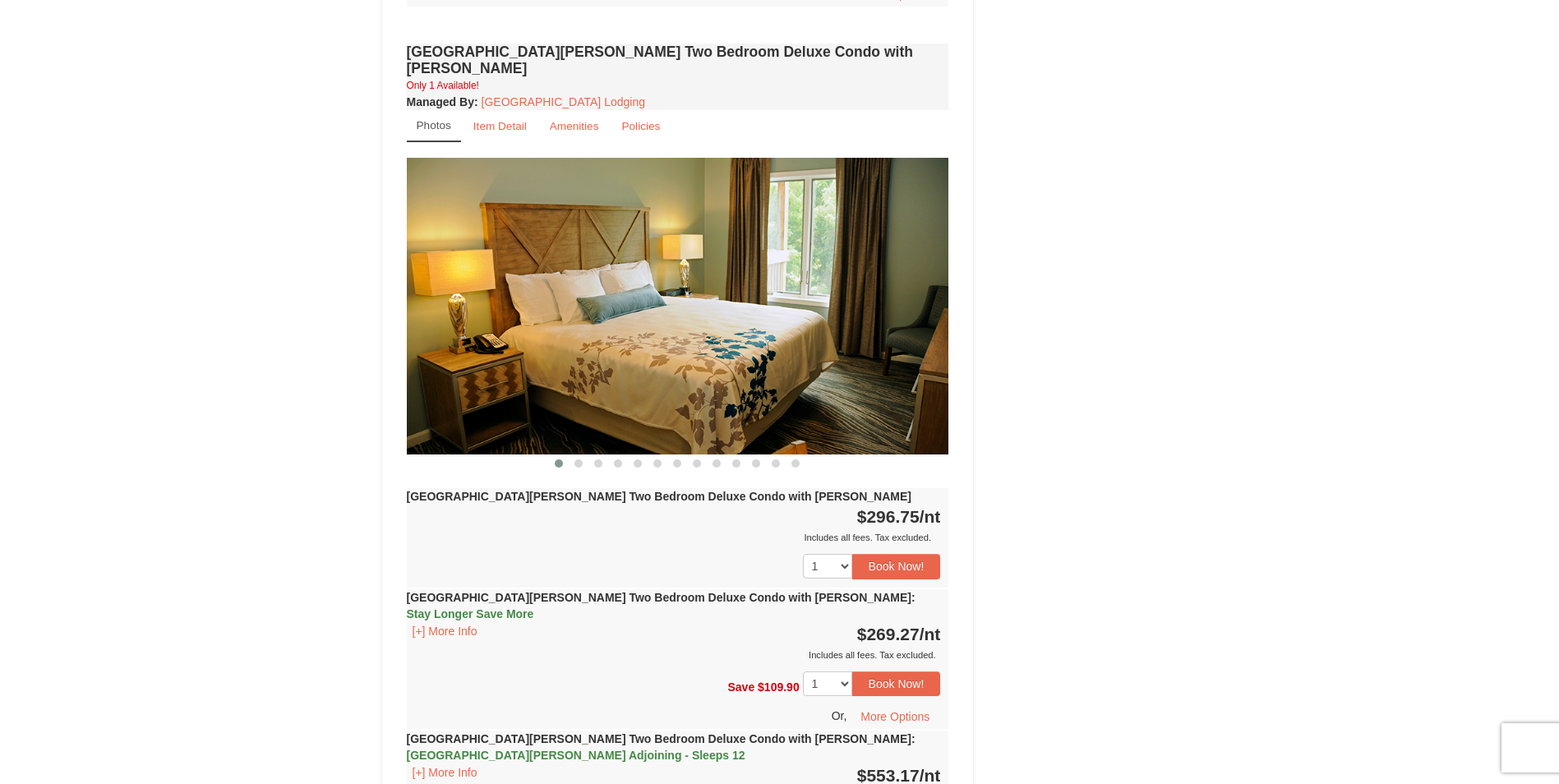
scroll to position [2219, 0]
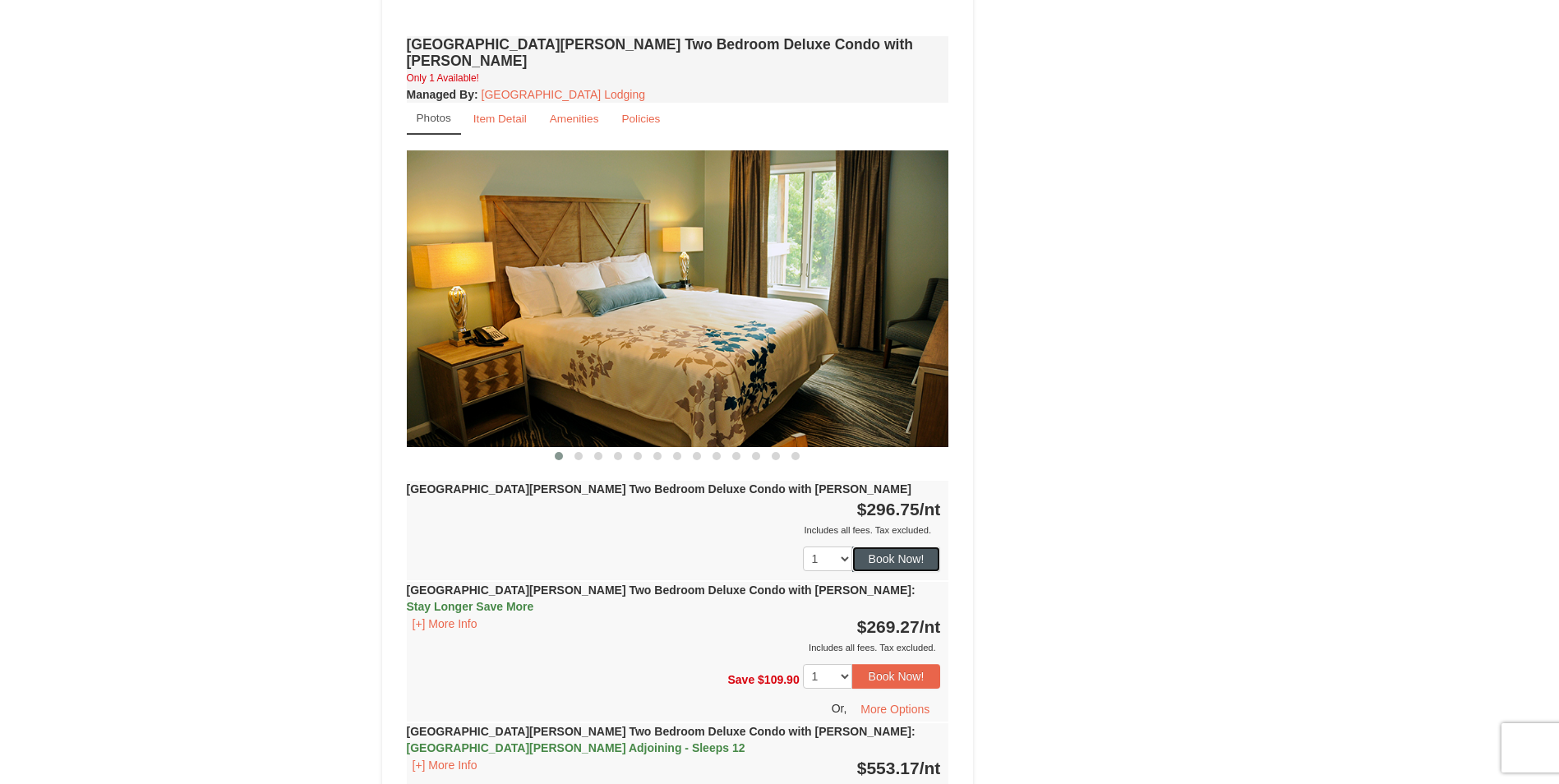
click at [893, 546] on button "Book Now!" at bounding box center [896, 558] width 88 height 25
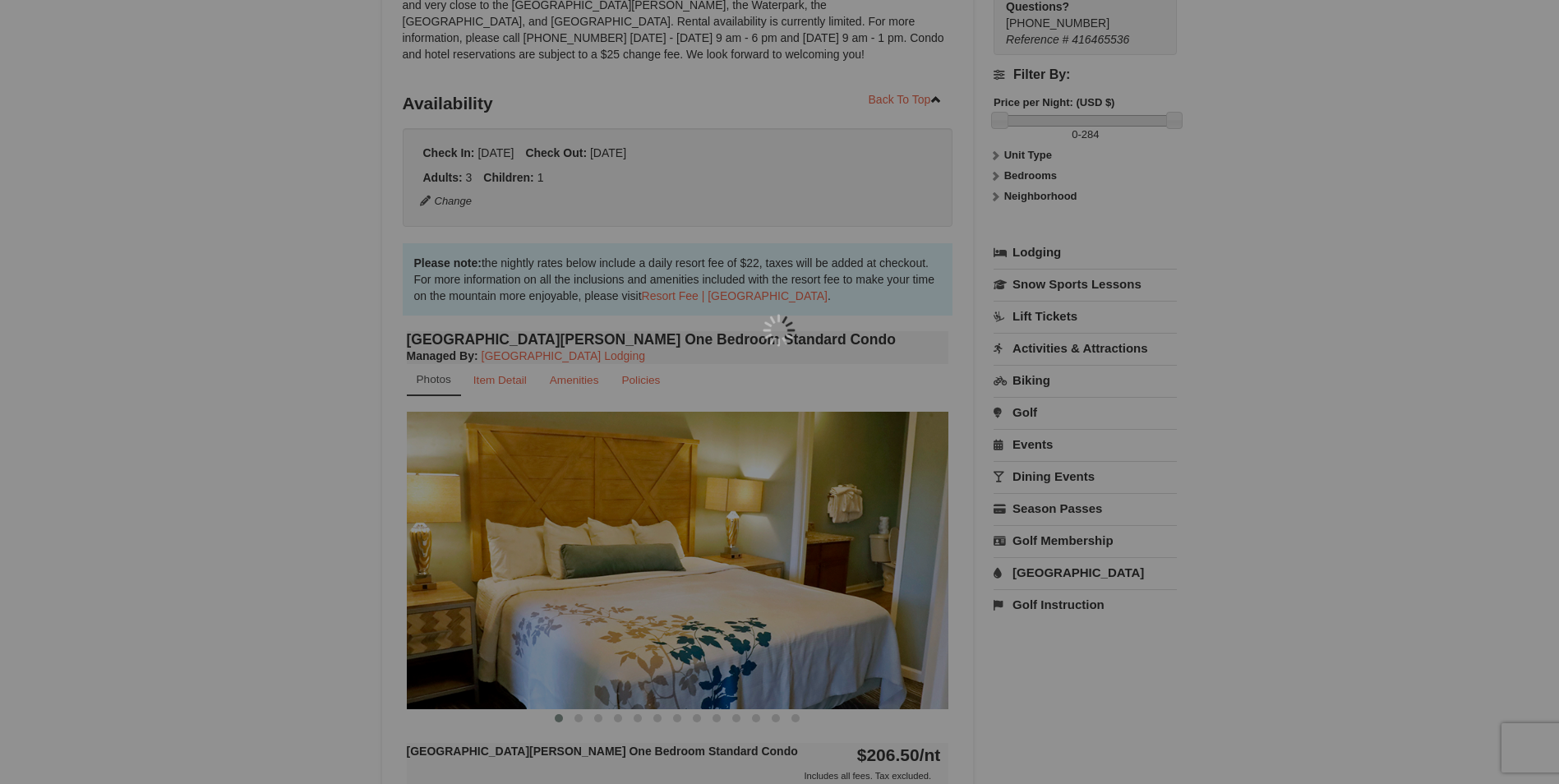
scroll to position [160, 0]
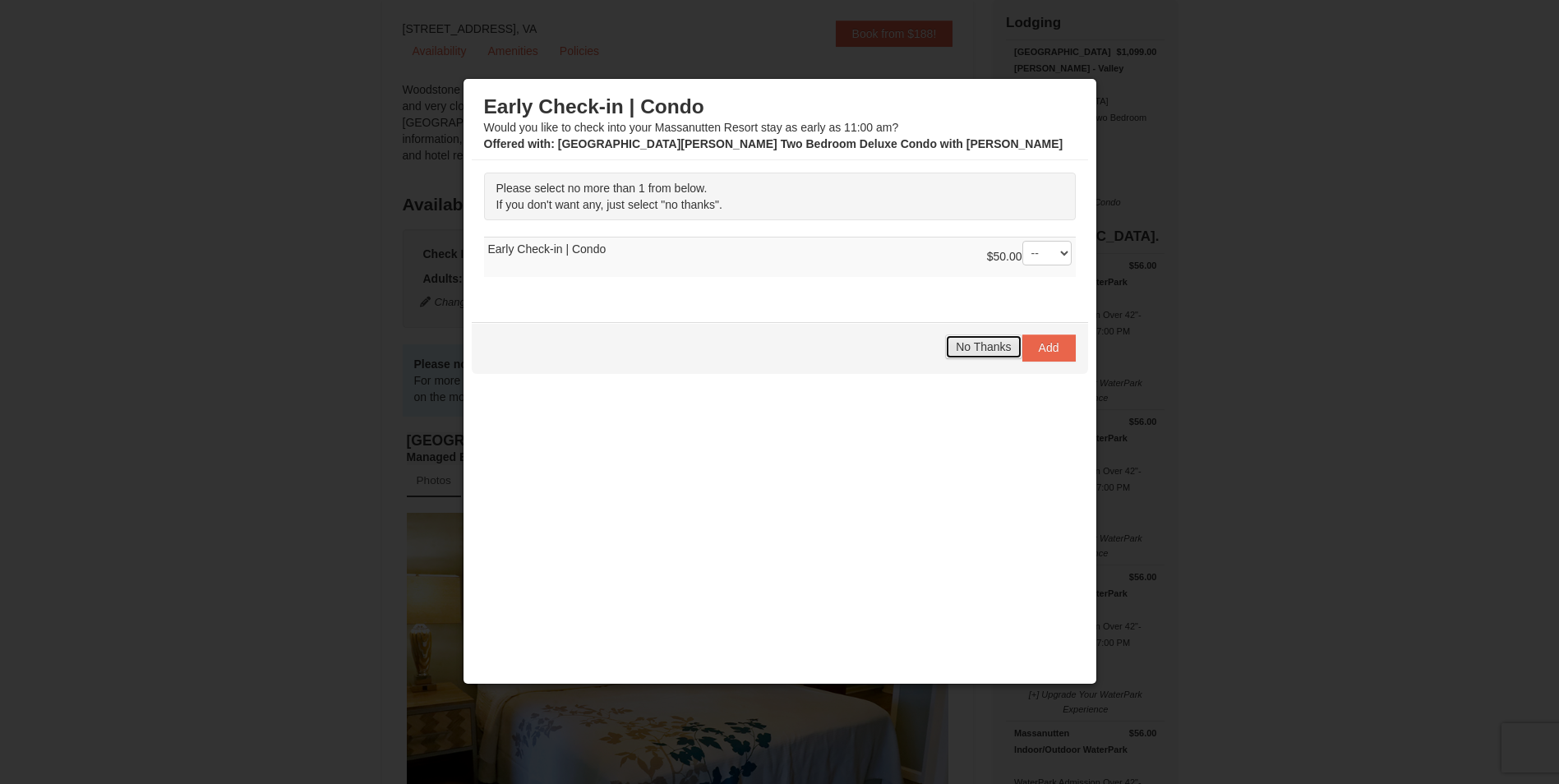
click at [991, 349] on span "No Thanks" at bounding box center [983, 346] width 55 height 13
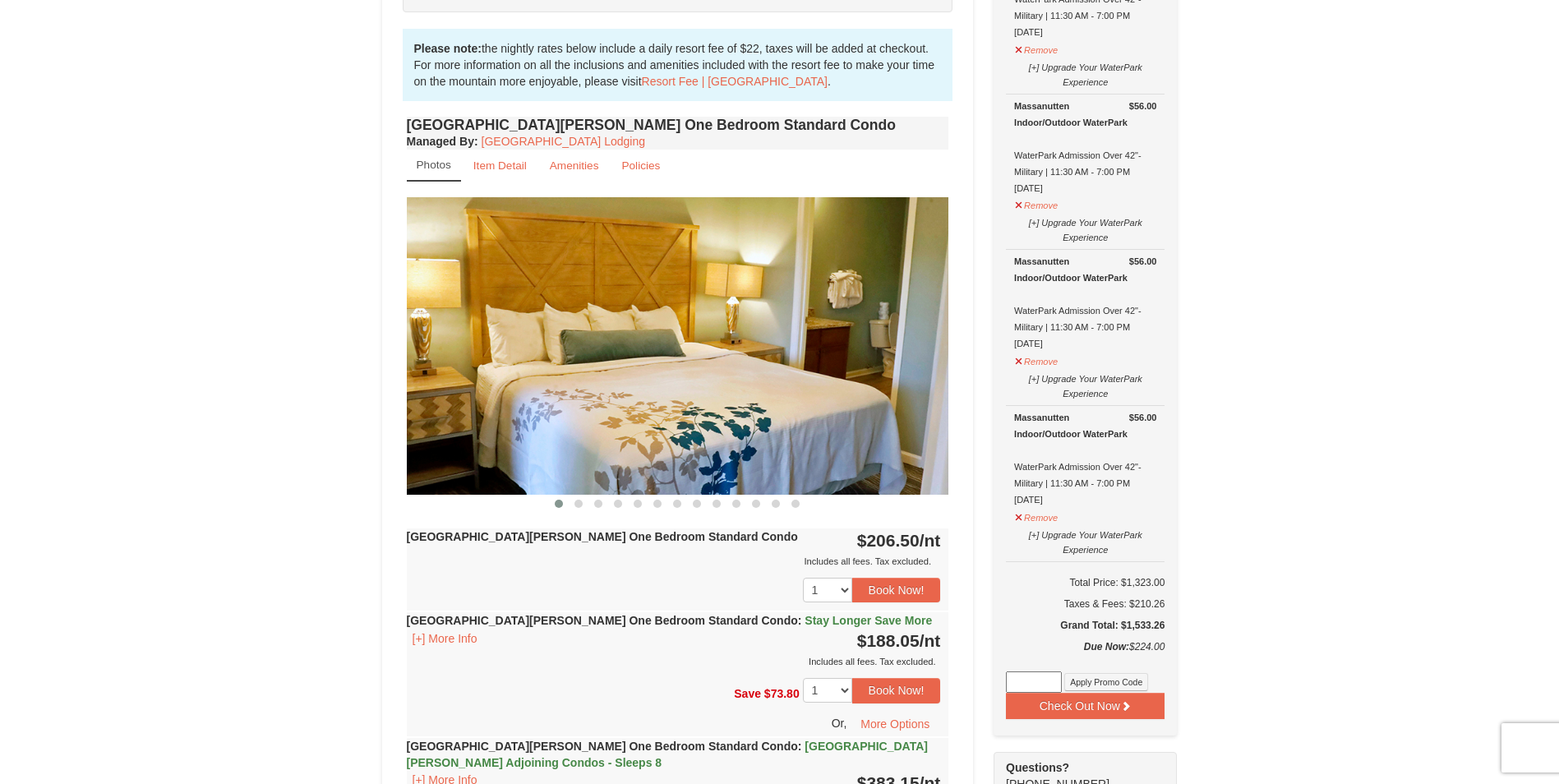
scroll to position [493, 0]
